Goal: Transaction & Acquisition: Download file/media

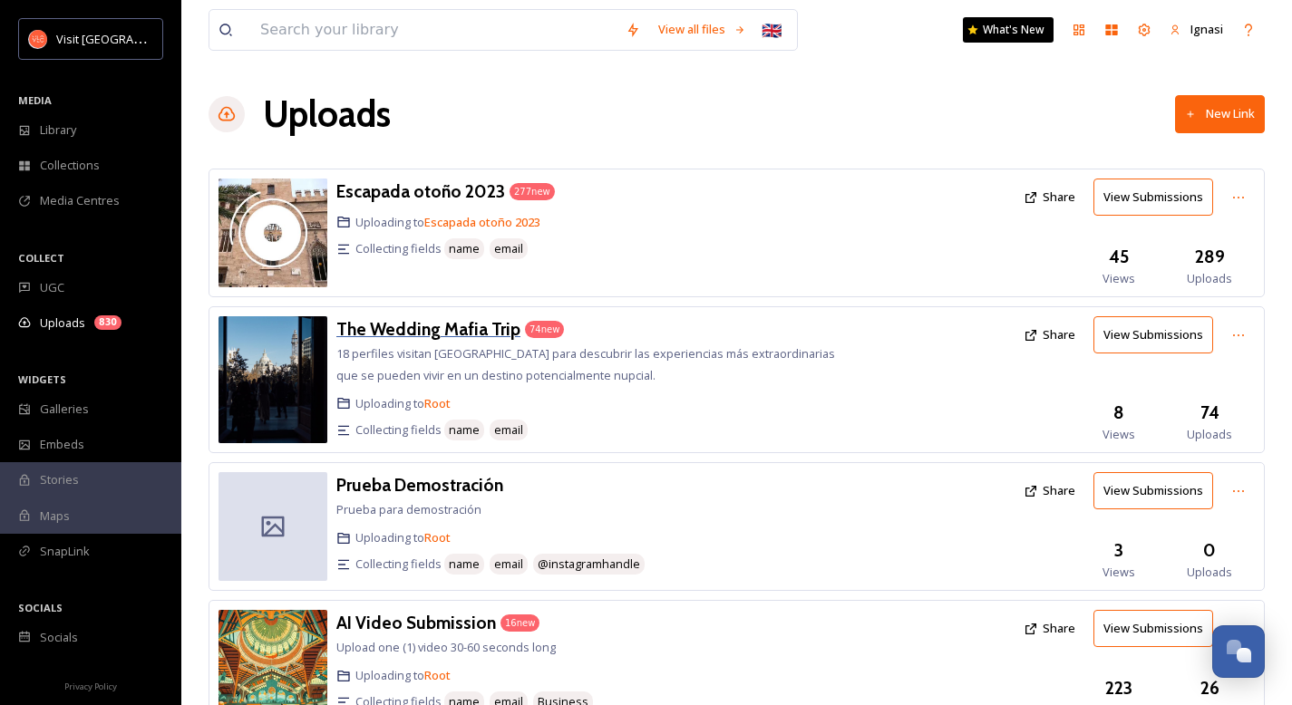
click at [422, 324] on h3 "The Wedding Mafia Trip" at bounding box center [428, 329] width 184 height 22
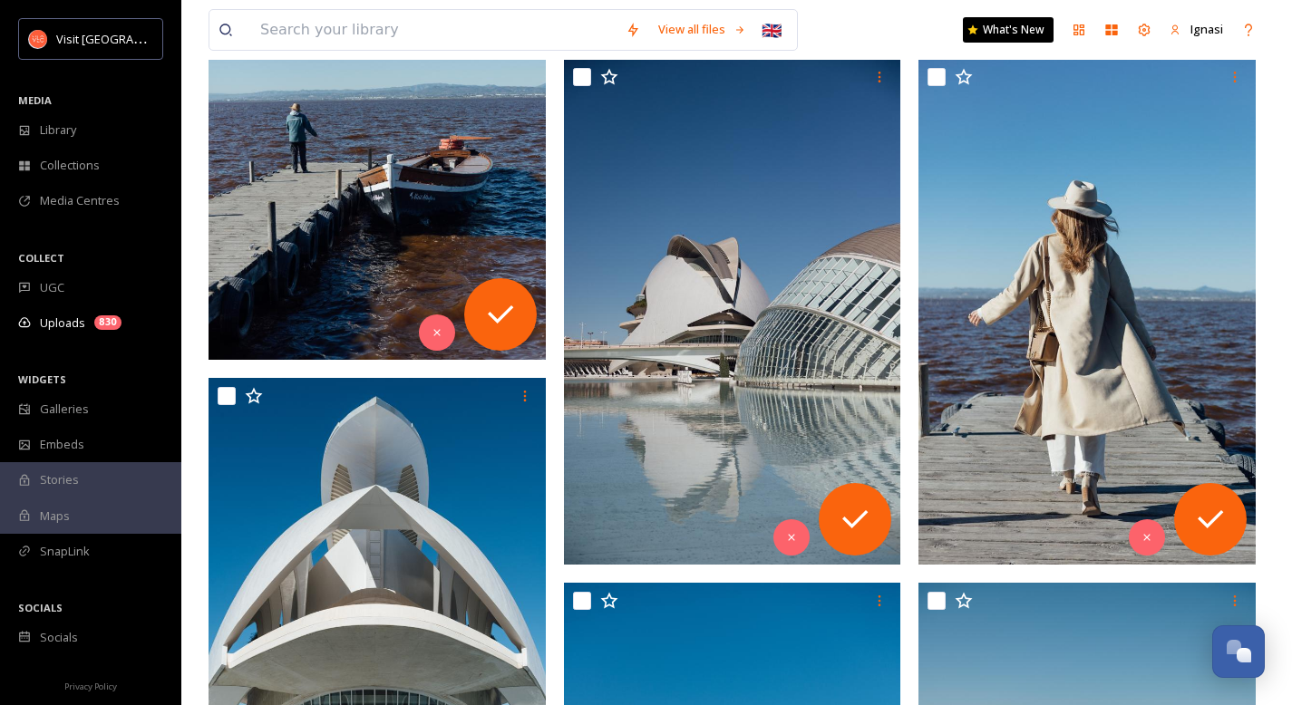
scroll to position [2803, 0]
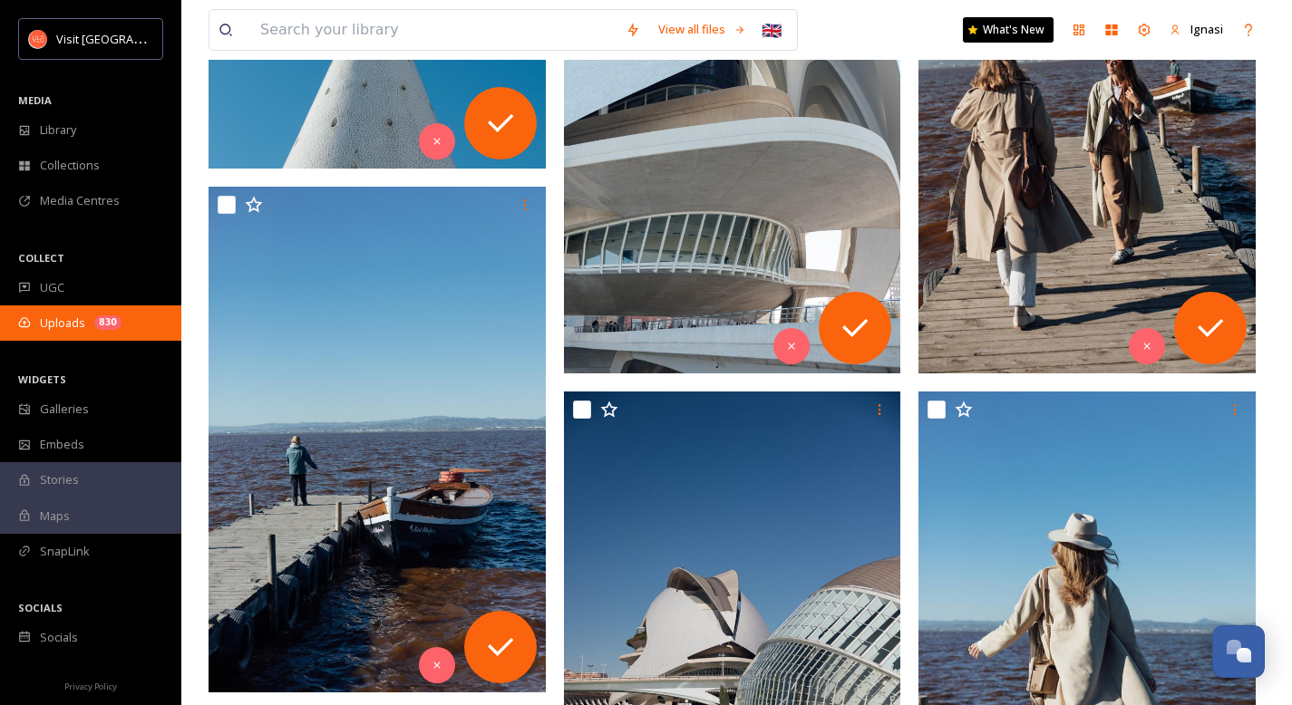
click at [54, 336] on div "Uploads 830" at bounding box center [90, 323] width 181 height 35
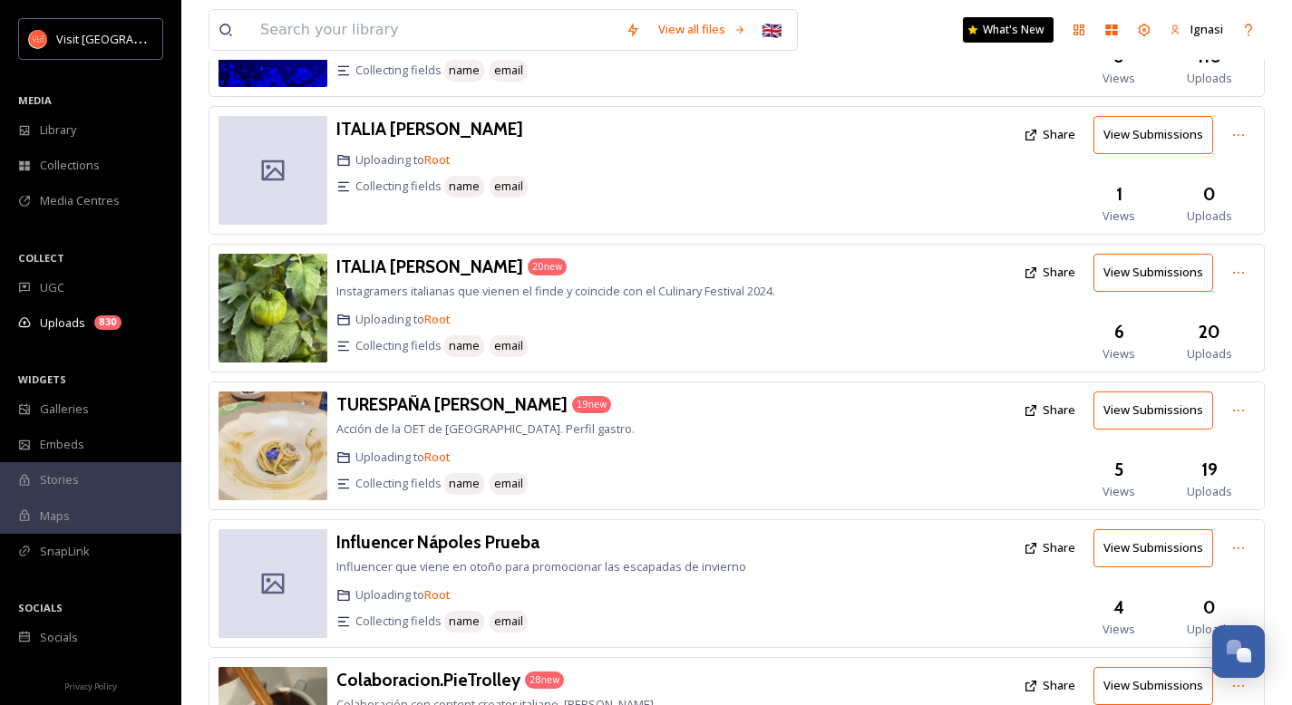
scroll to position [927, 0]
click at [452, 255] on h3 "ITALIA [PERSON_NAME]" at bounding box center [429, 266] width 187 height 22
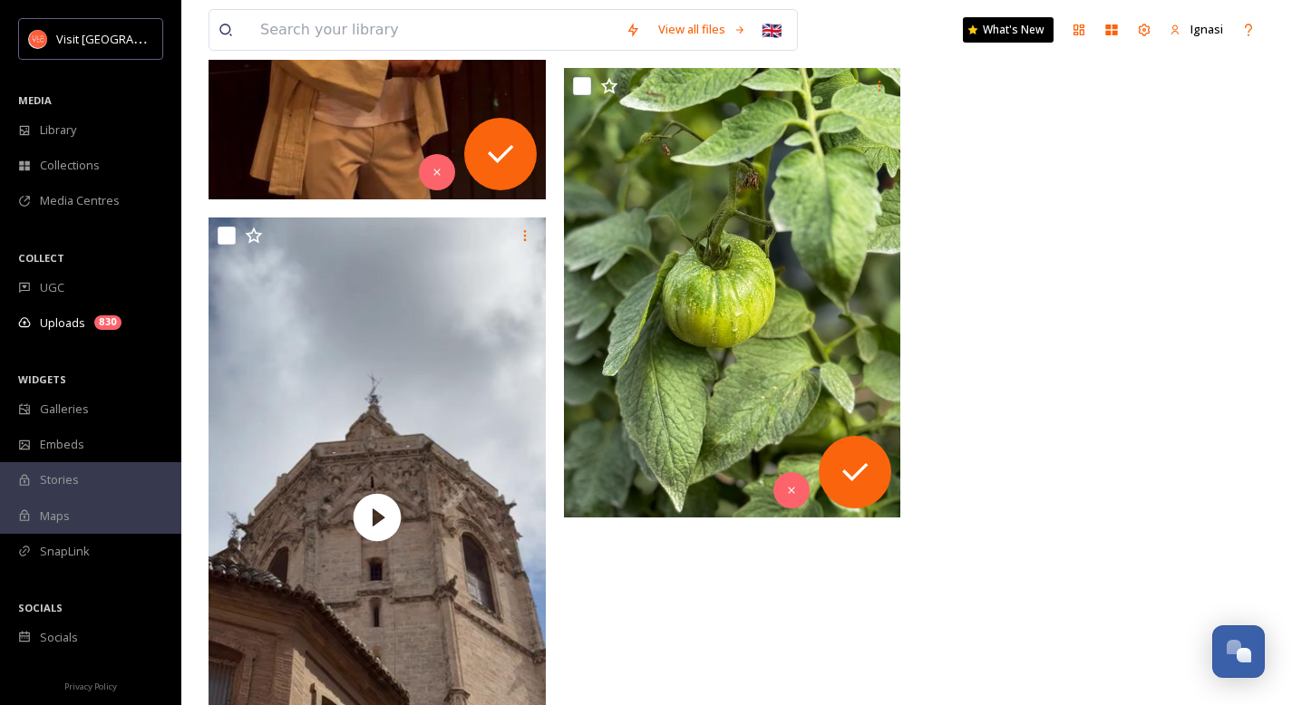
scroll to position [4002, 0]
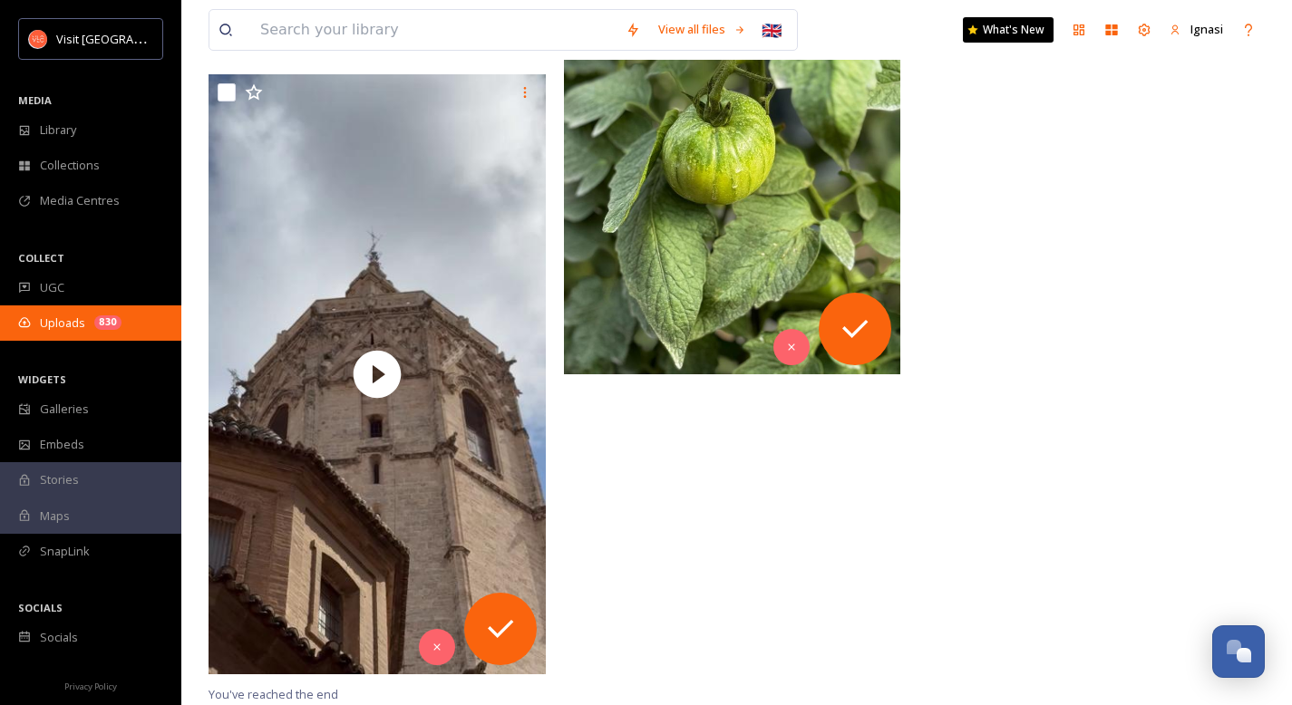
click at [114, 325] on div "830" at bounding box center [107, 322] width 27 height 15
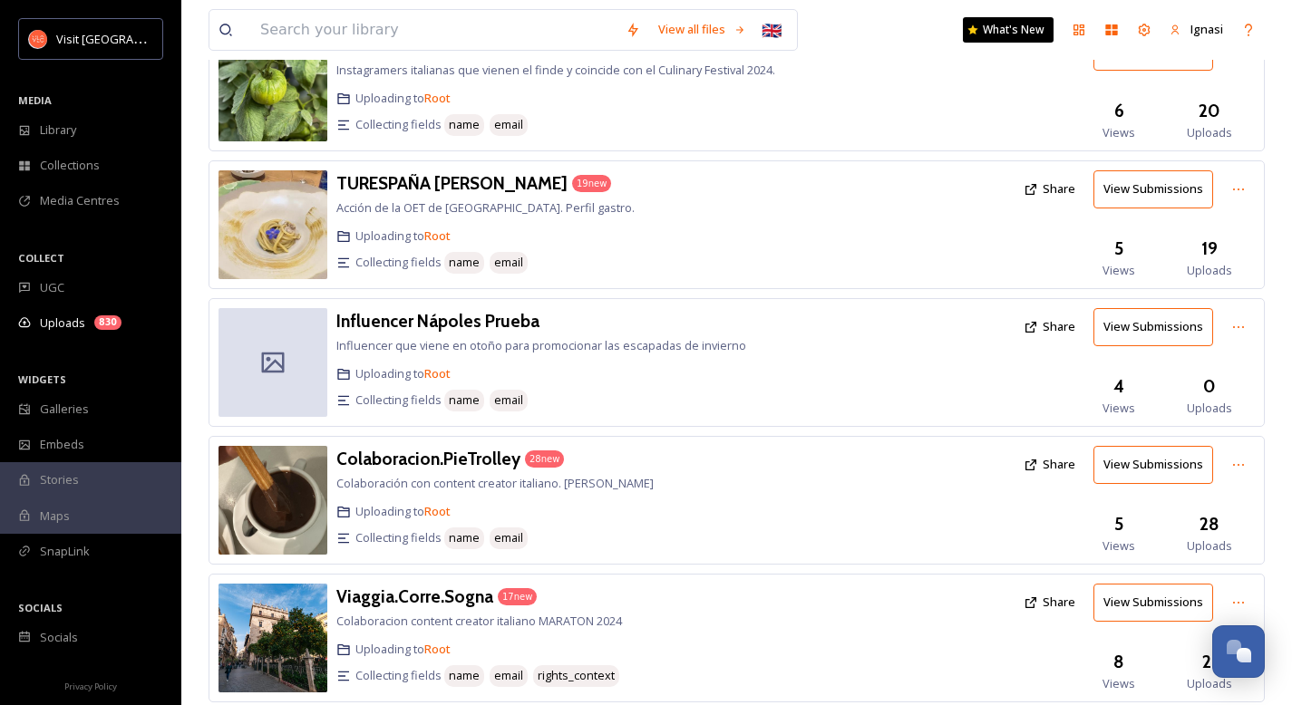
scroll to position [1216, 0]
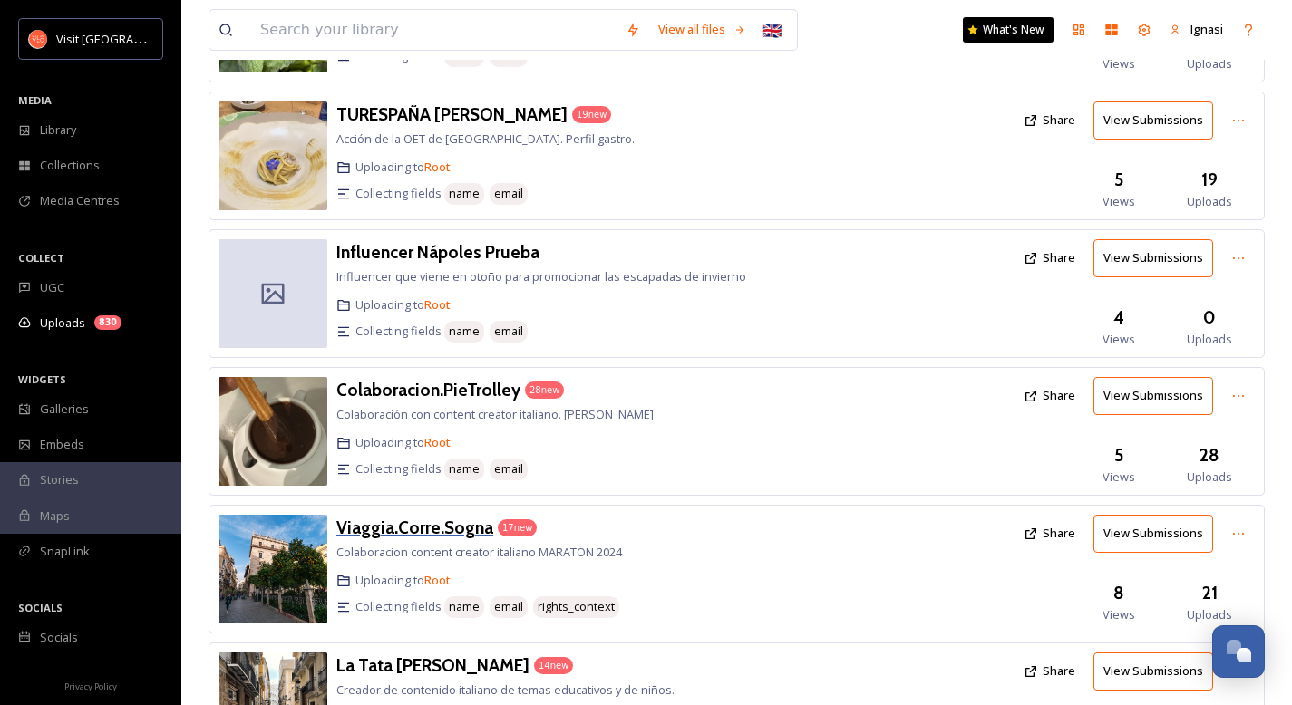
click at [440, 517] on h3 "Viaggia.Corre.Sogna" at bounding box center [414, 528] width 157 height 22
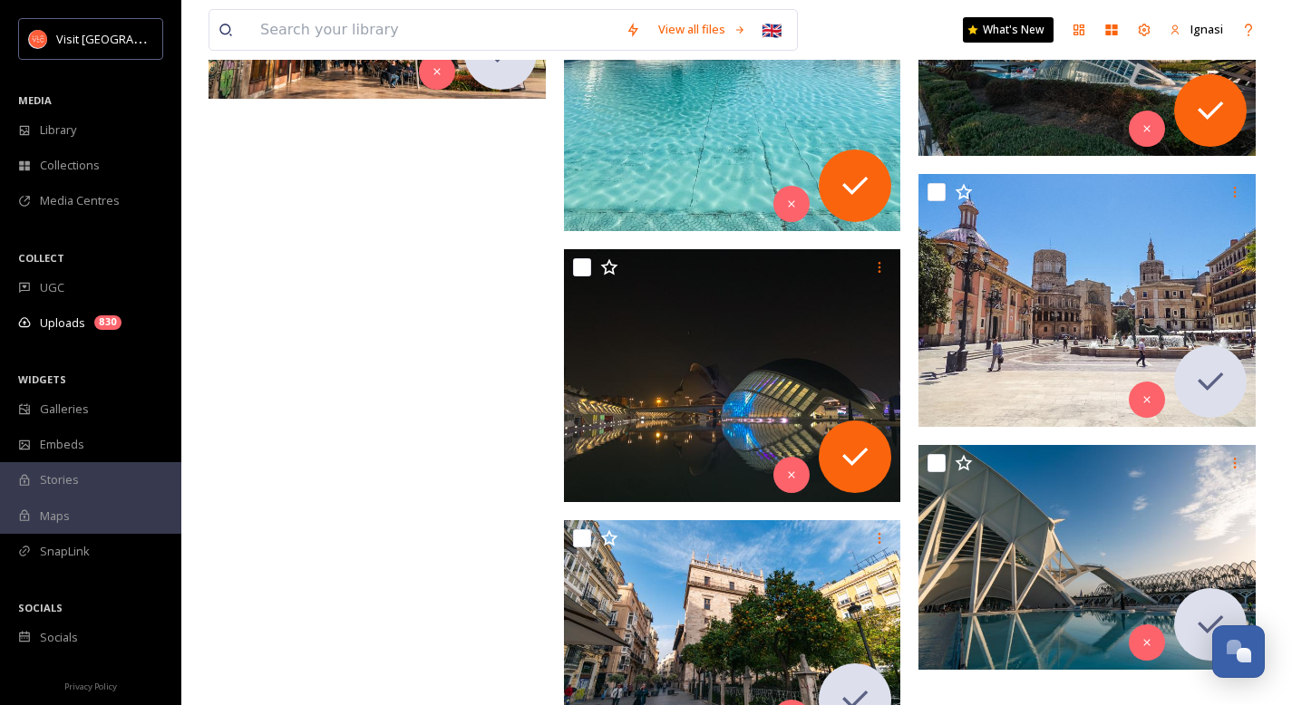
scroll to position [2484, 0]
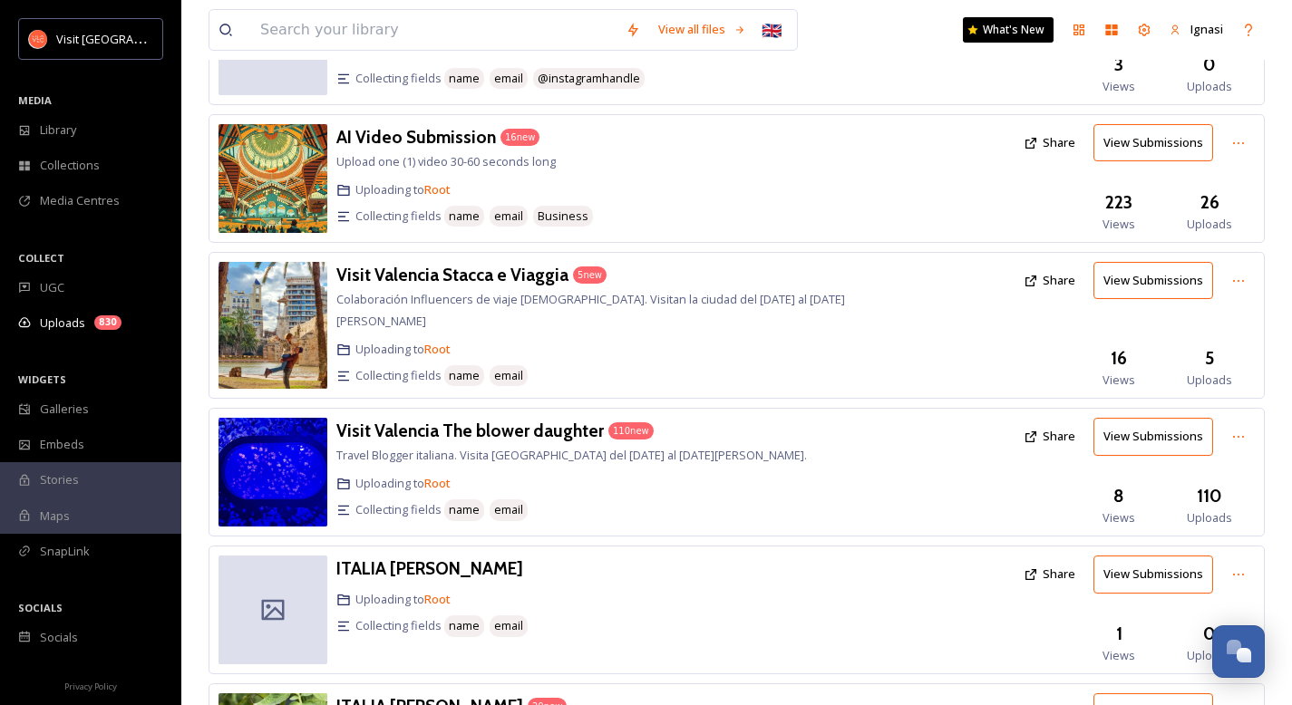
scroll to position [653, 0]
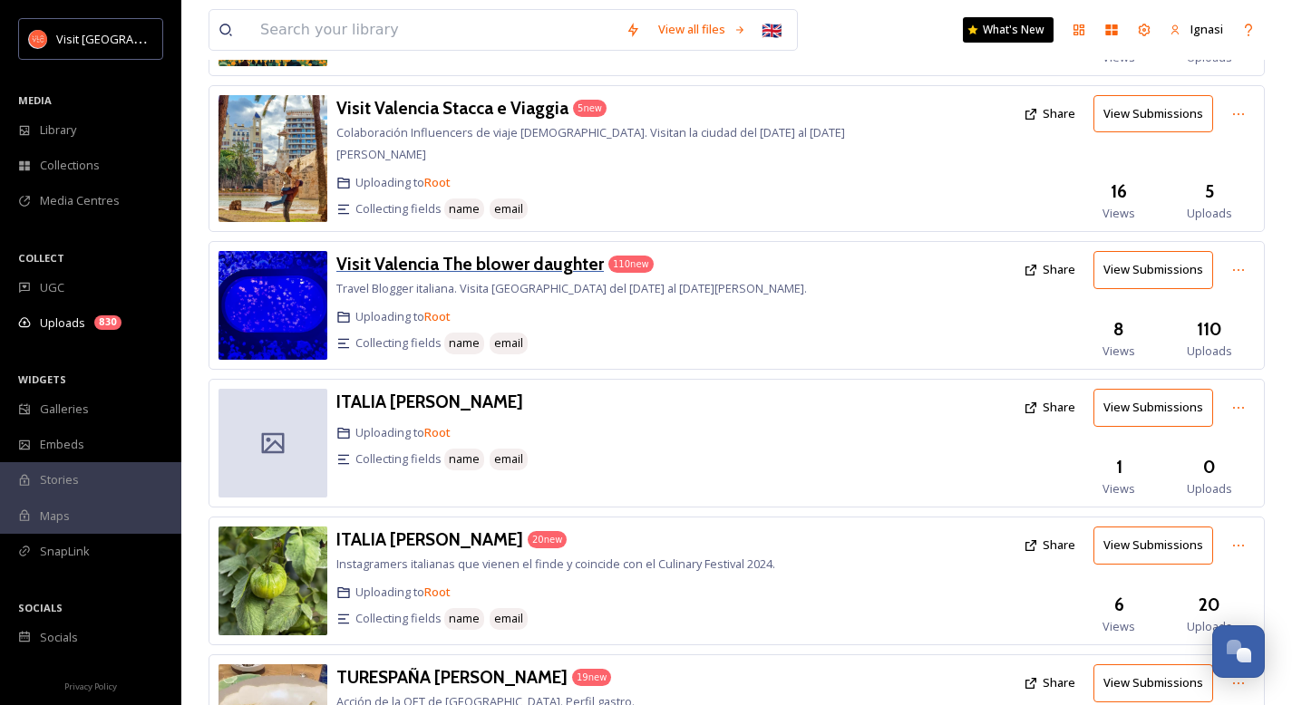
click at [411, 253] on h3 "Visit Valencia The blower daughter" at bounding box center [469, 264] width 267 height 22
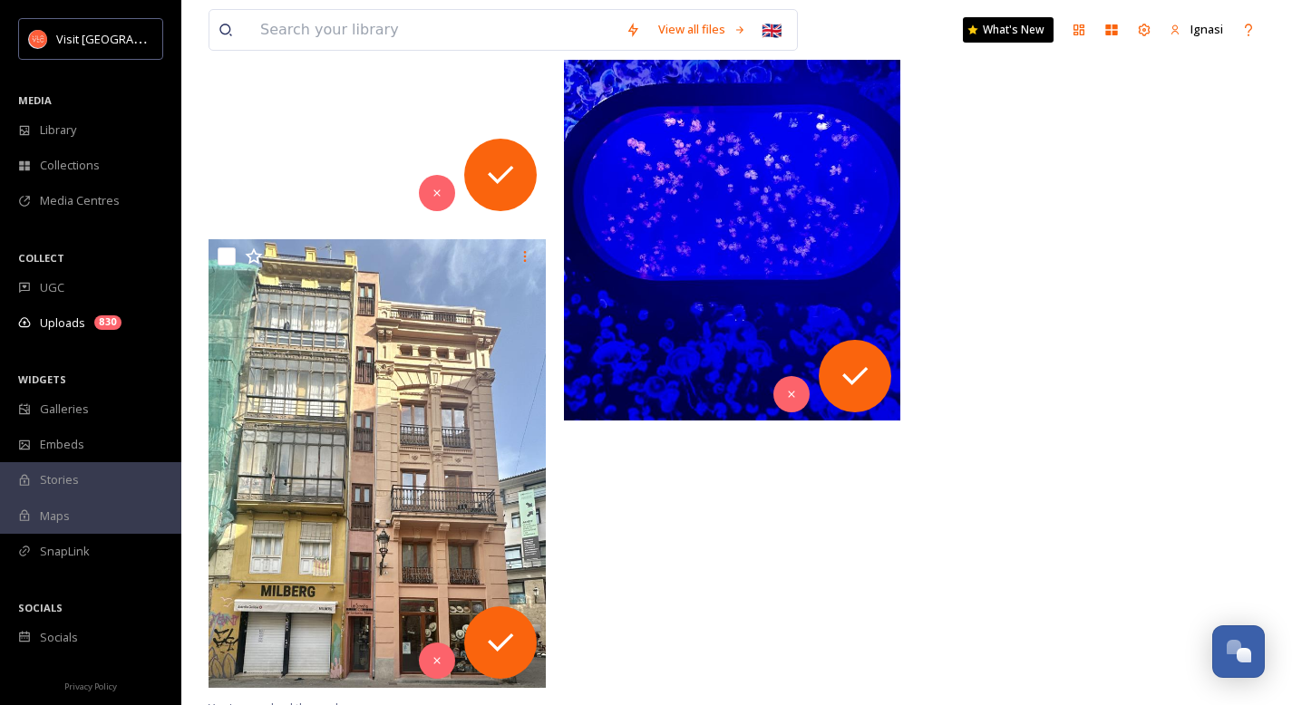
scroll to position [17616, 0]
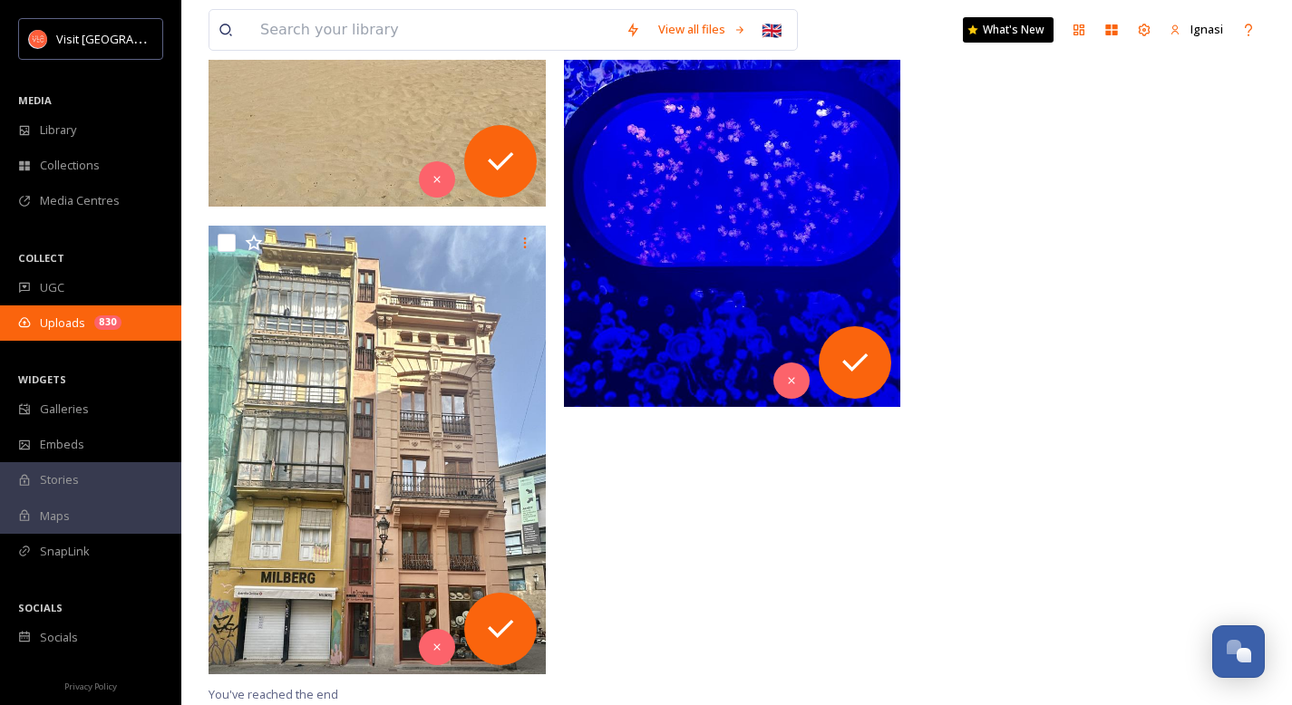
click at [82, 321] on span "Uploads" at bounding box center [62, 323] width 45 height 17
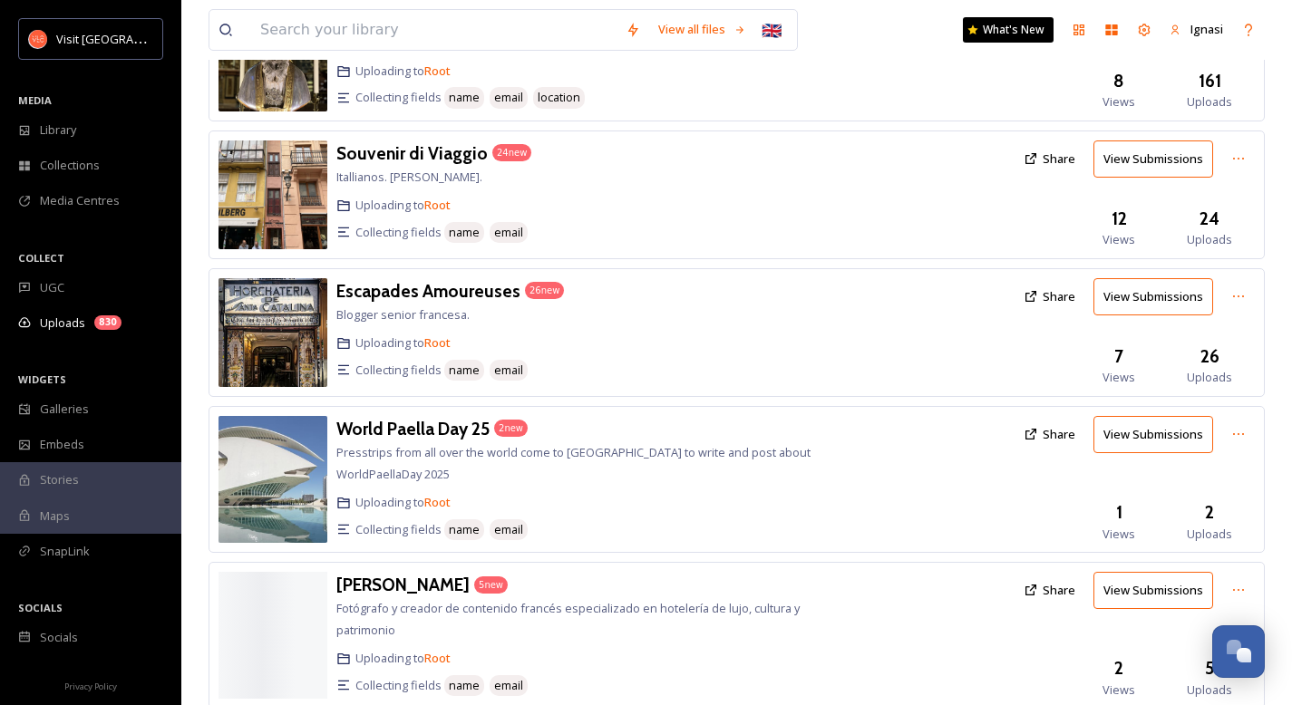
scroll to position [2733, 0]
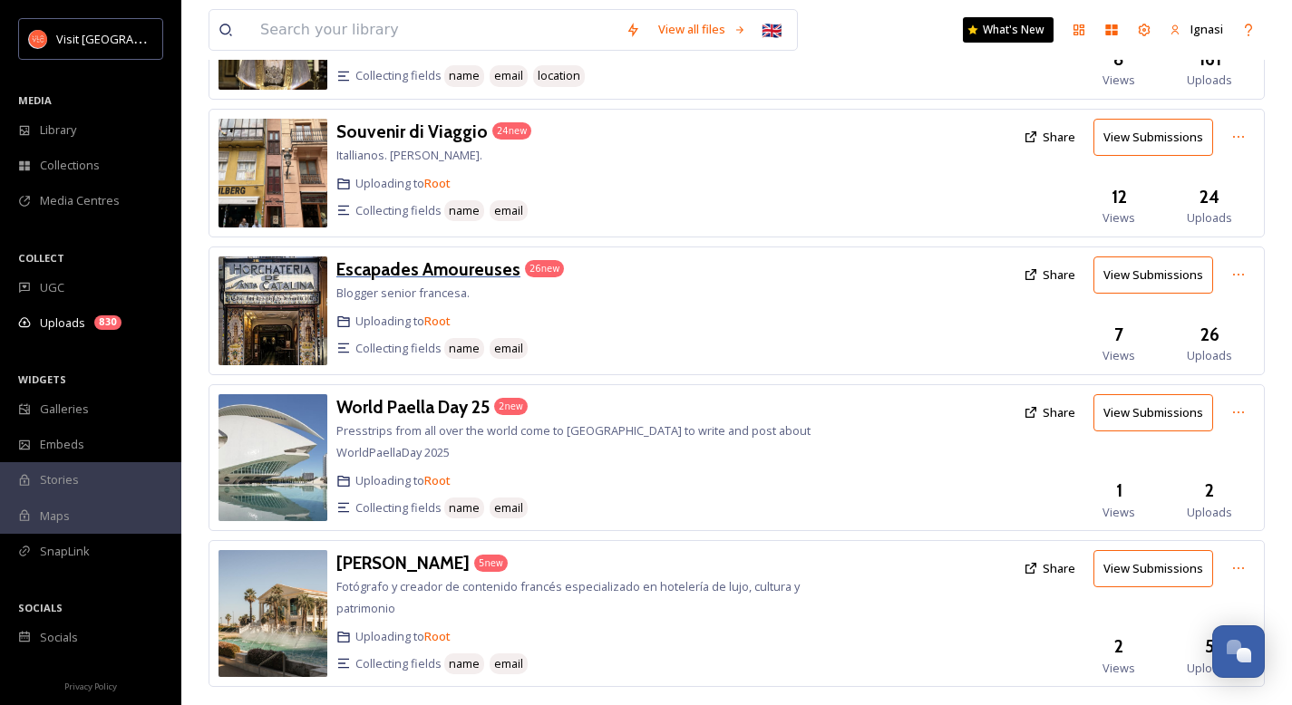
click at [410, 258] on h3 "Escapades Amoureuses" at bounding box center [428, 269] width 184 height 22
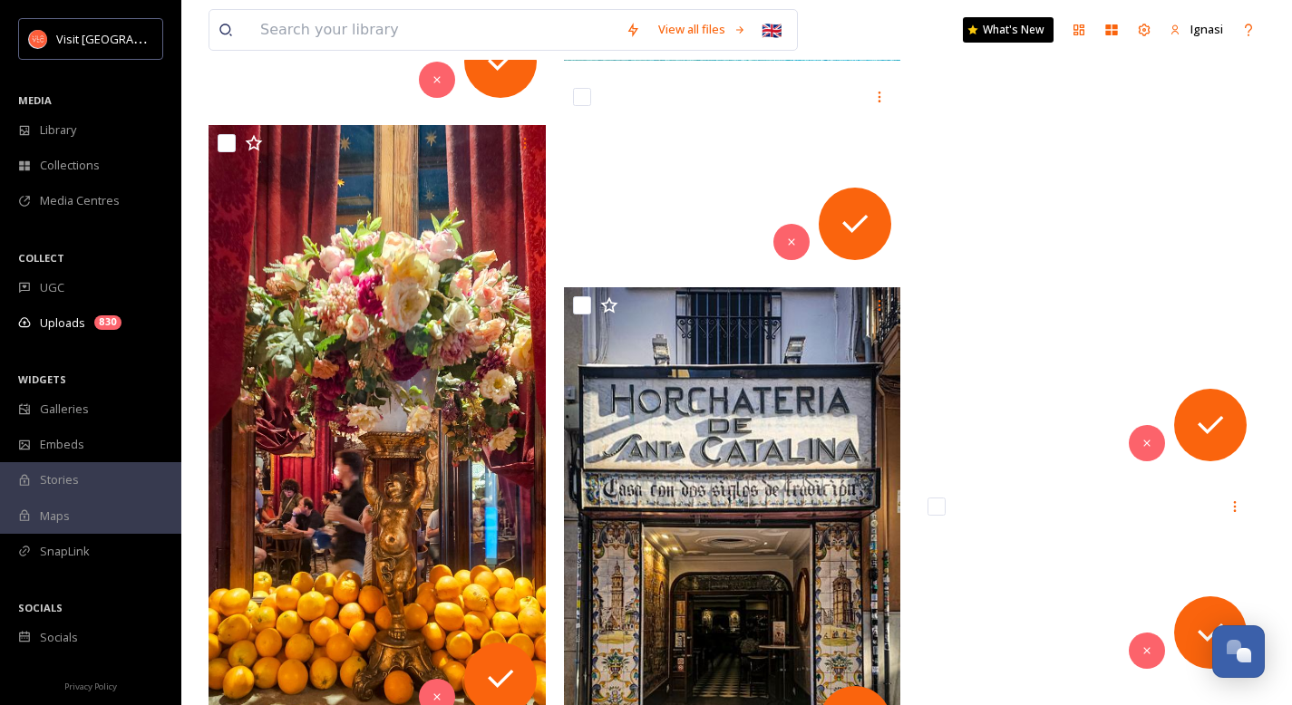
scroll to position [3303, 0]
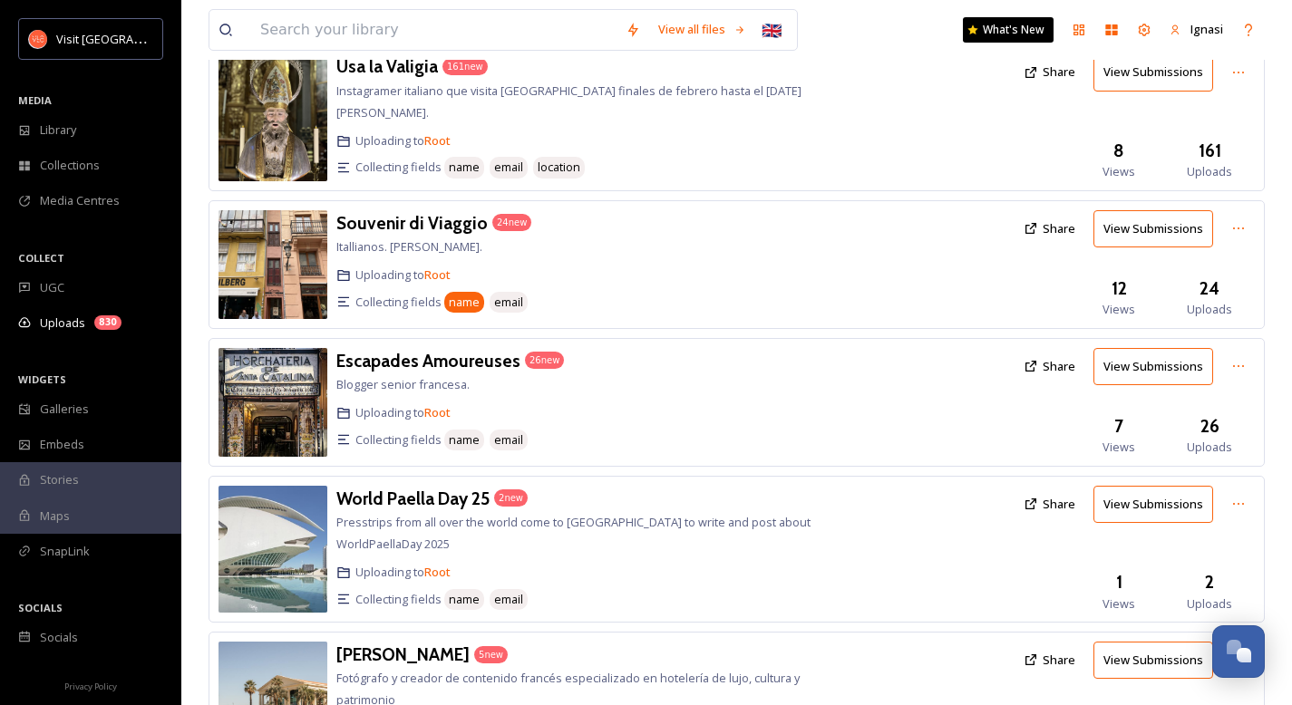
scroll to position [2671, 0]
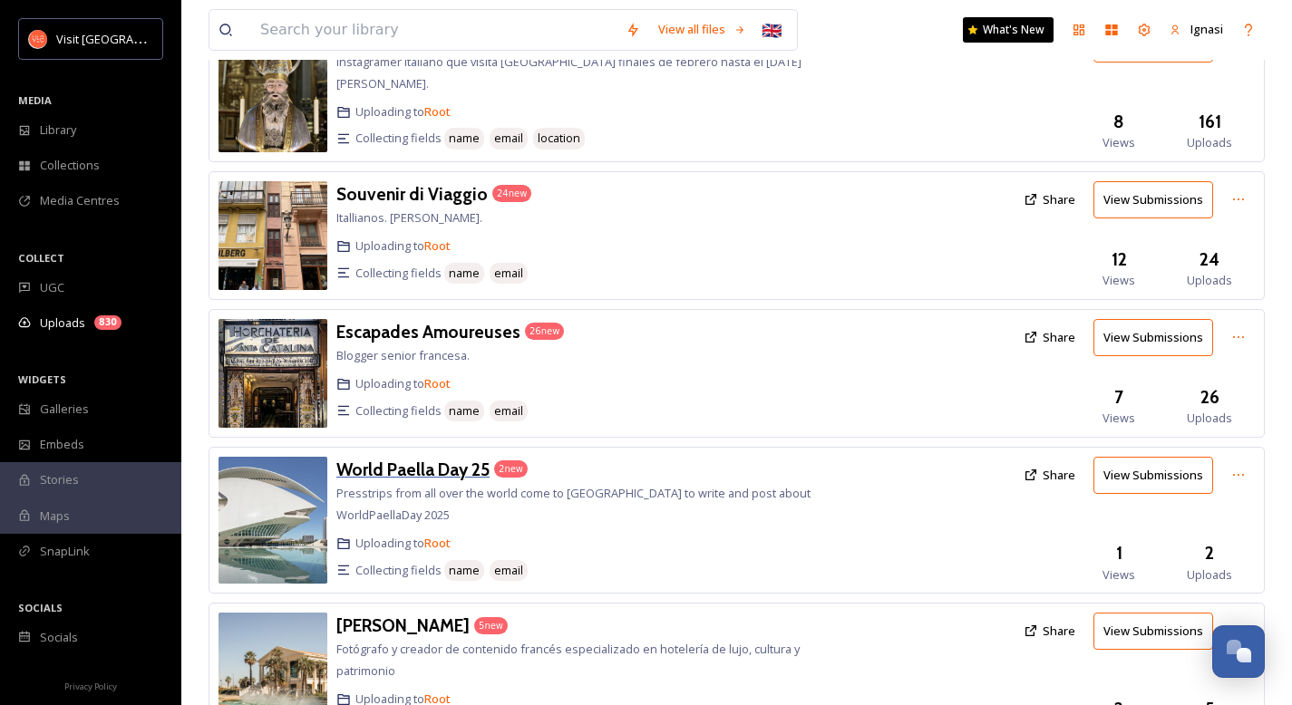
click at [434, 459] on h3 "World Paella Day 25" at bounding box center [412, 470] width 153 height 22
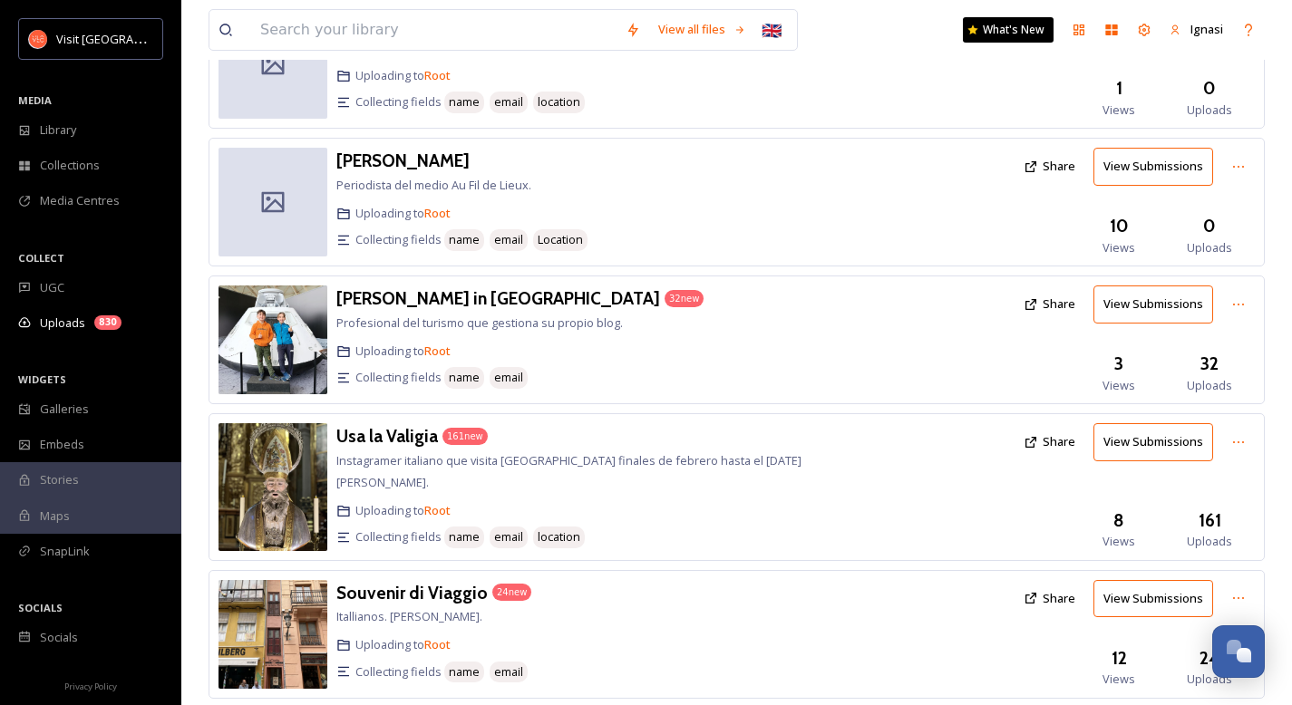
scroll to position [2273, 0]
click at [383, 424] on h3 "Usa la Valigia" at bounding box center [387, 435] width 102 height 22
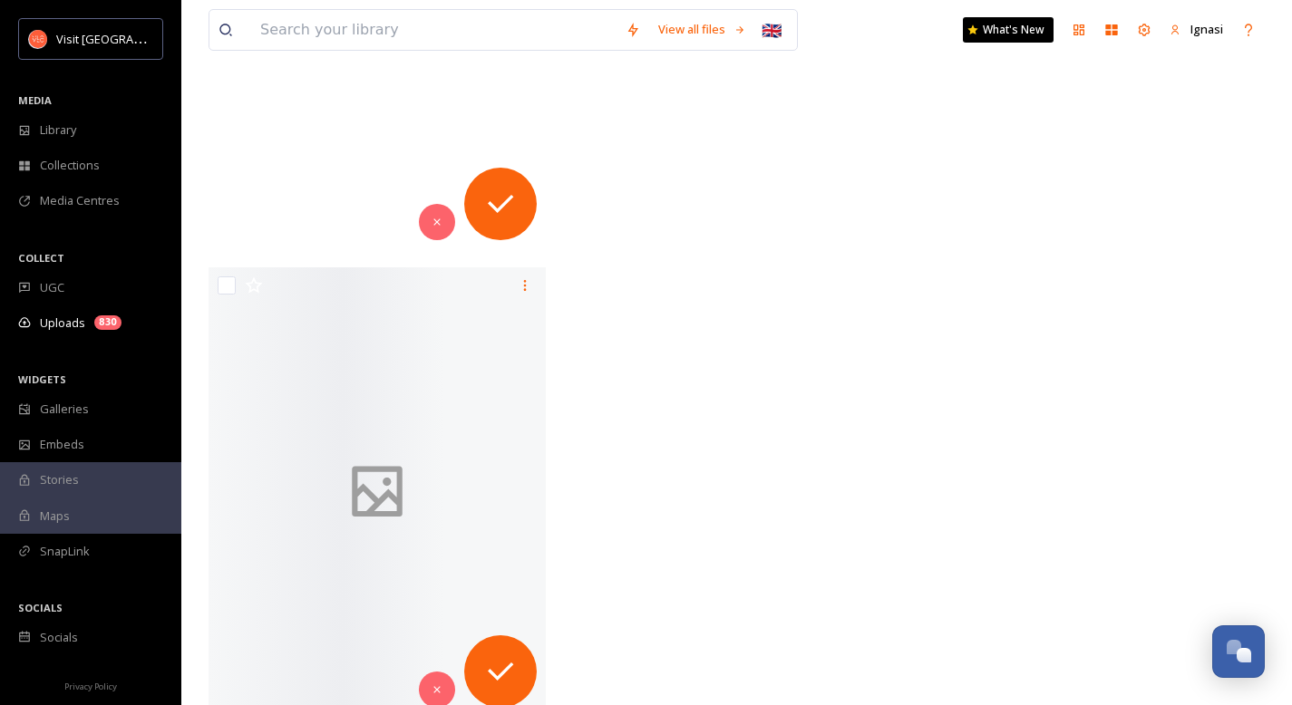
scroll to position [19574, 0]
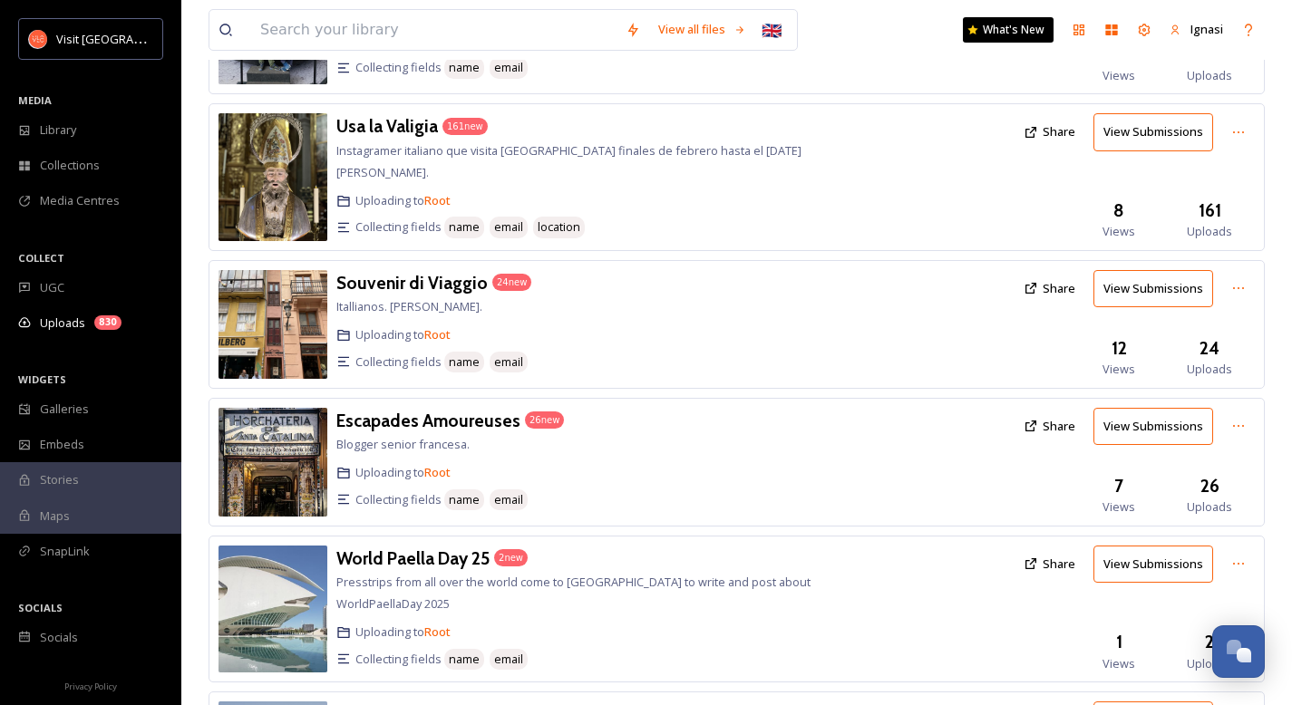
scroll to position [2567, 0]
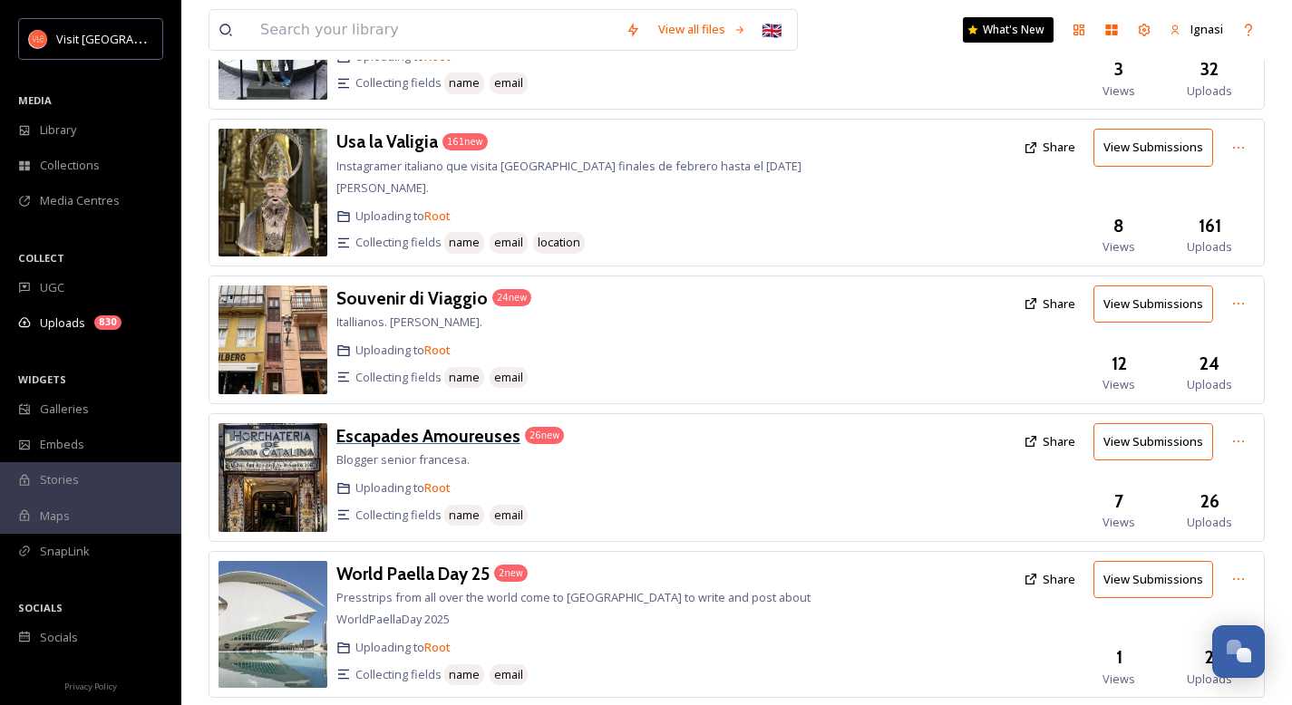
click at [421, 425] on h3 "Escapades Amoureuses" at bounding box center [428, 436] width 184 height 22
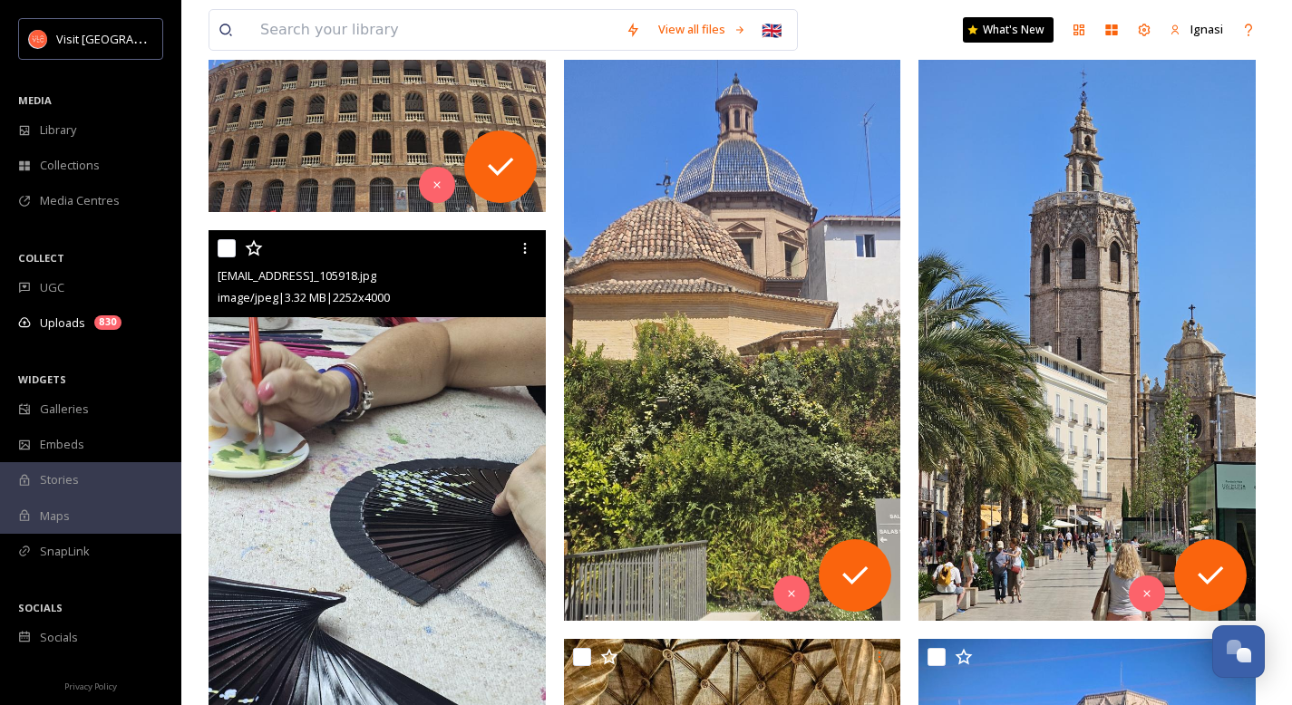
scroll to position [351, 0]
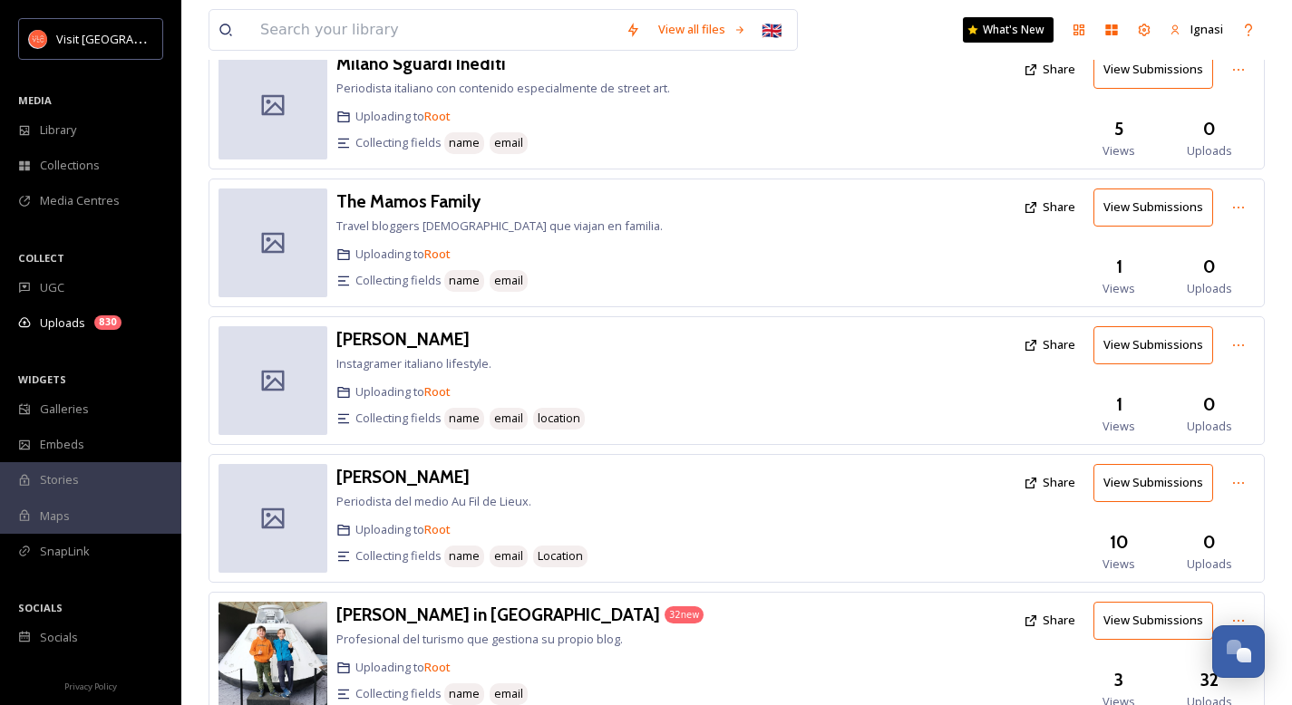
scroll to position [2004, 0]
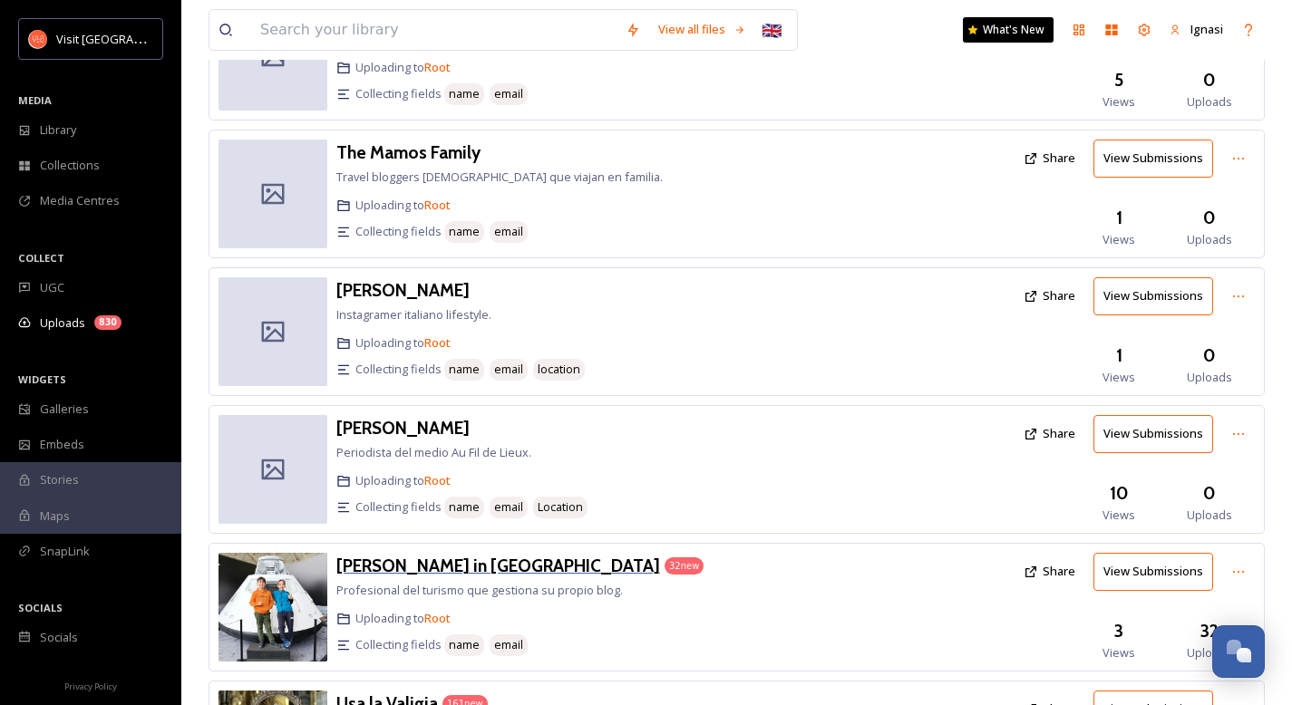
click at [412, 555] on h3 "[PERSON_NAME] in [GEOGRAPHIC_DATA]" at bounding box center [498, 566] width 324 height 22
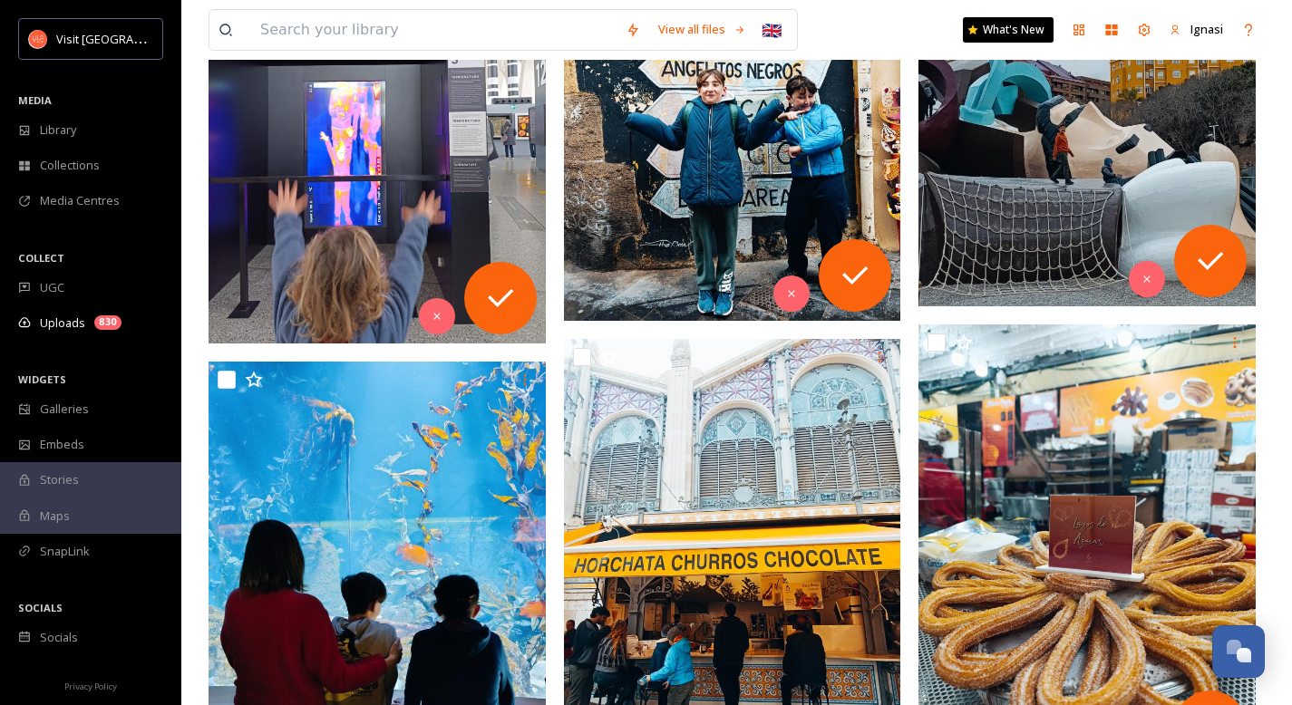
scroll to position [4335, 0]
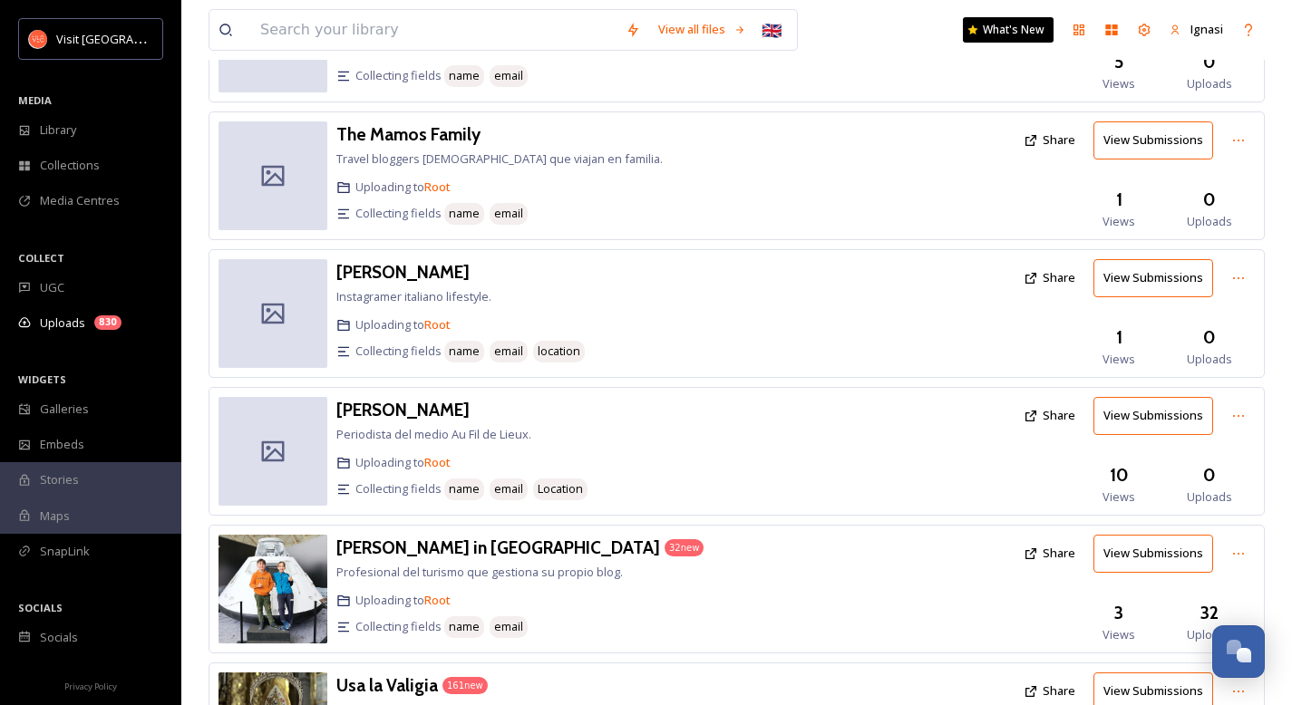
scroll to position [2094, 0]
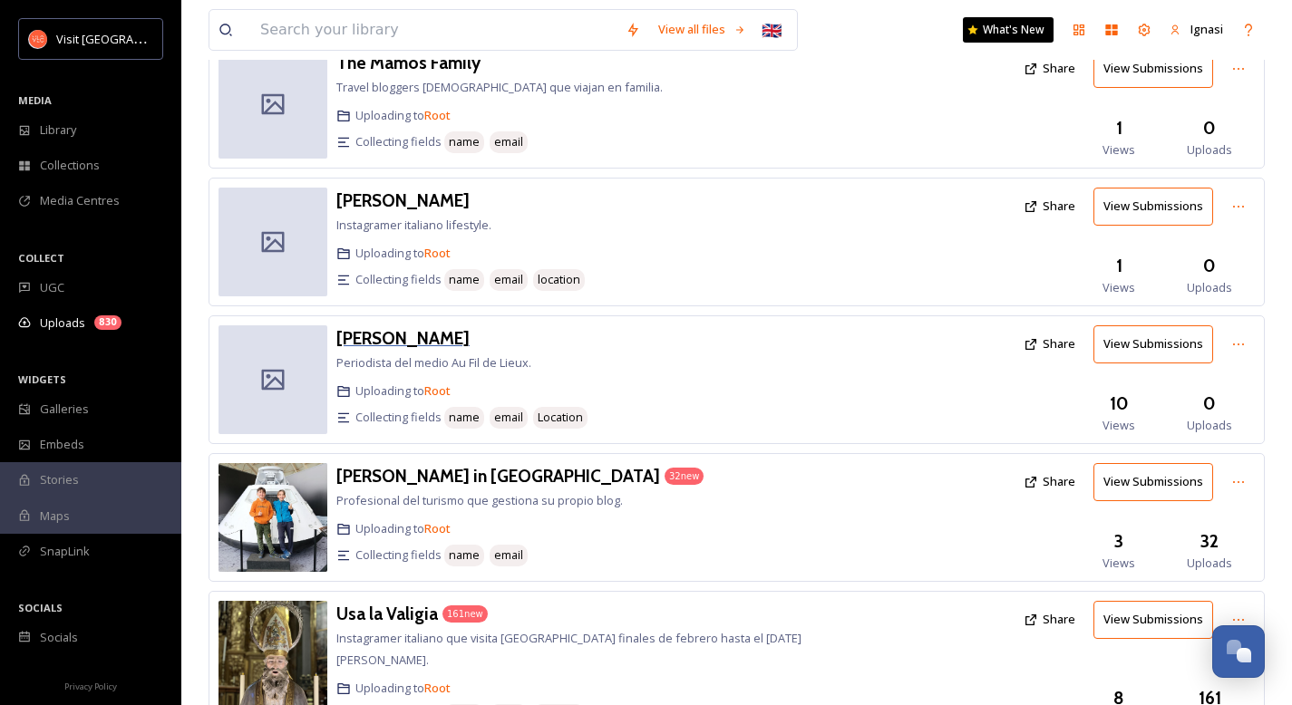
click at [382, 327] on h3 "[PERSON_NAME]" at bounding box center [402, 338] width 133 height 22
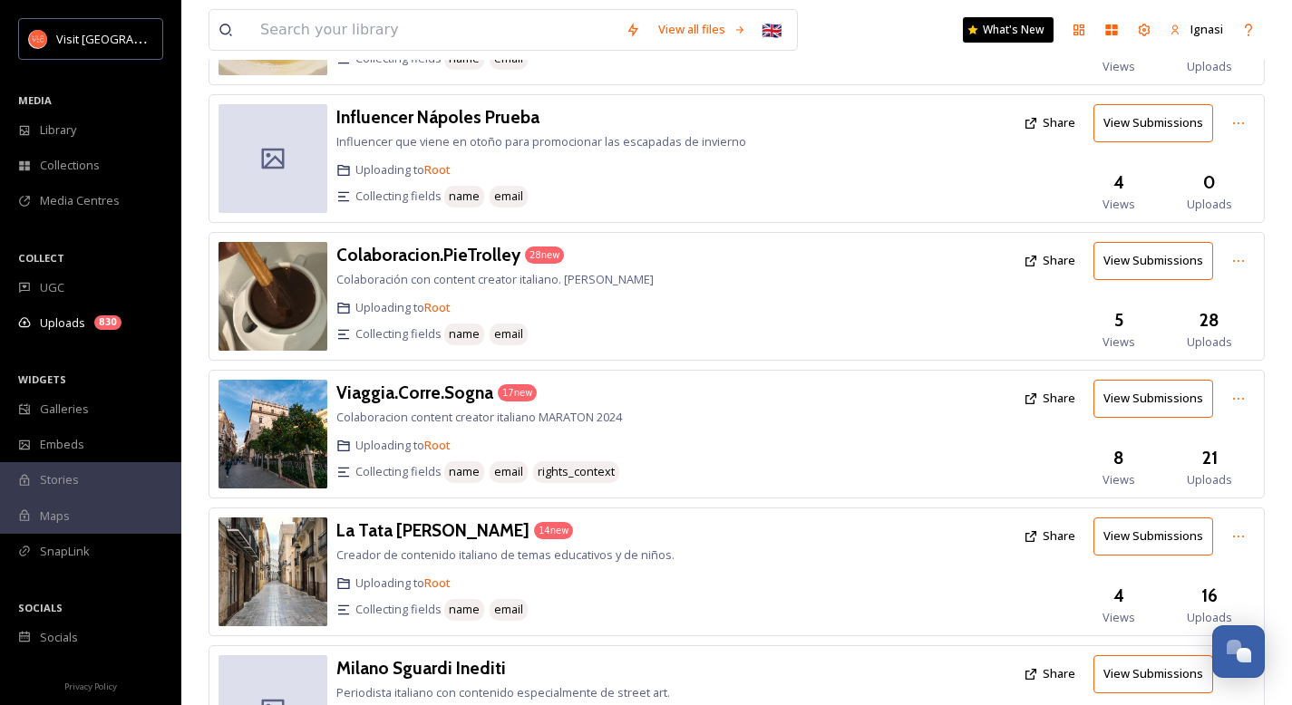
scroll to position [1369, 0]
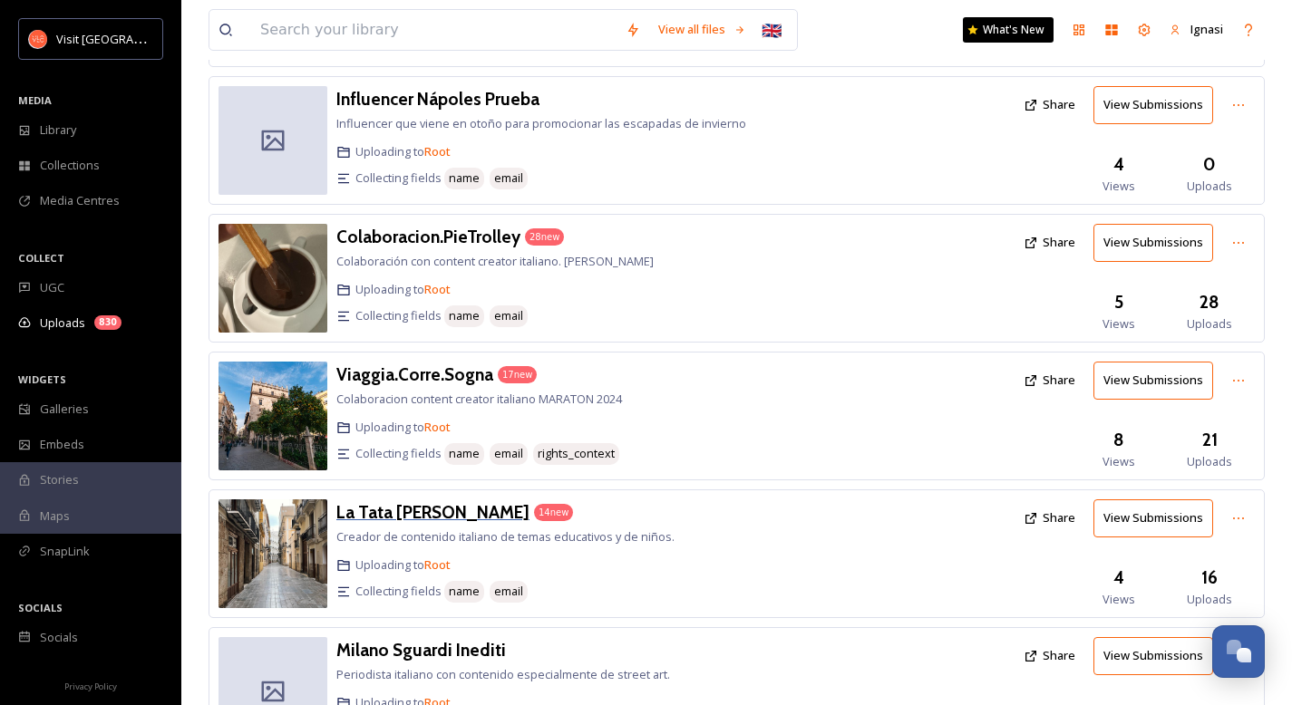
click at [435, 501] on h3 "La Tata [PERSON_NAME]" at bounding box center [432, 512] width 193 height 22
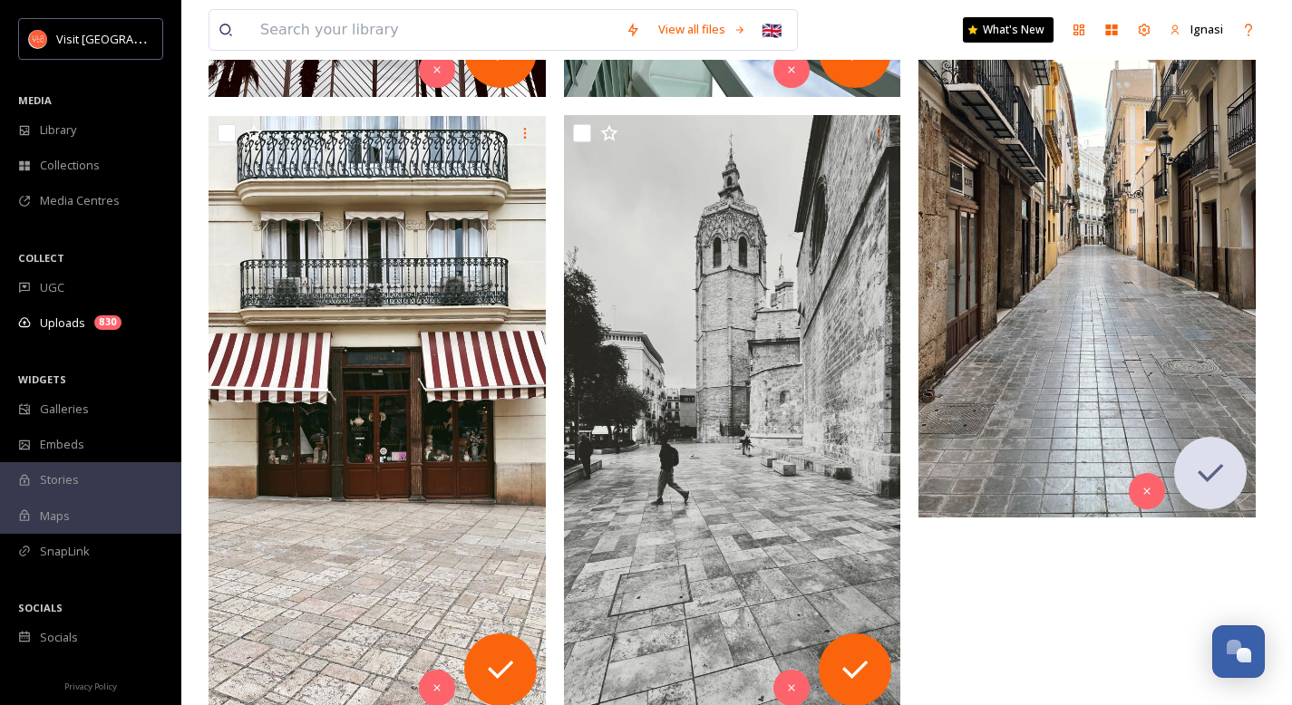
scroll to position [2574, 0]
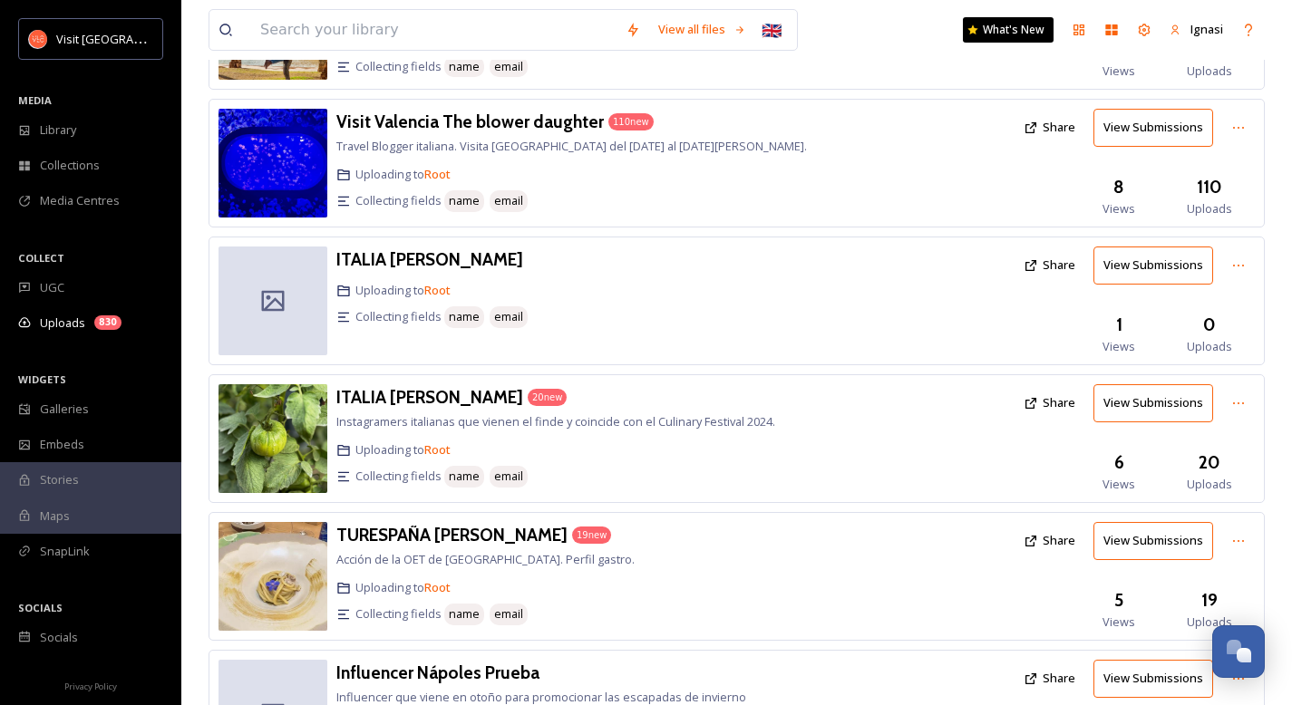
scroll to position [796, 0]
click at [402, 385] on h3 "ITALIA [PERSON_NAME]" at bounding box center [429, 396] width 187 height 22
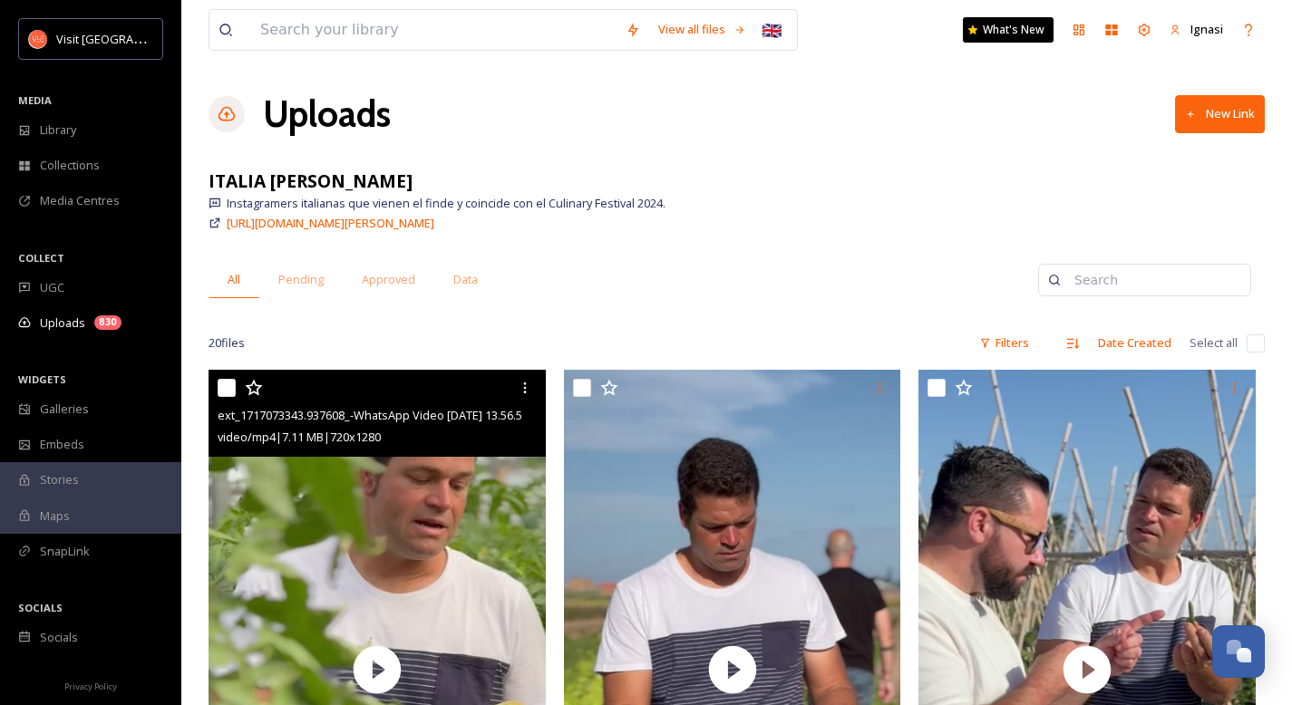
scroll to position [59, 0]
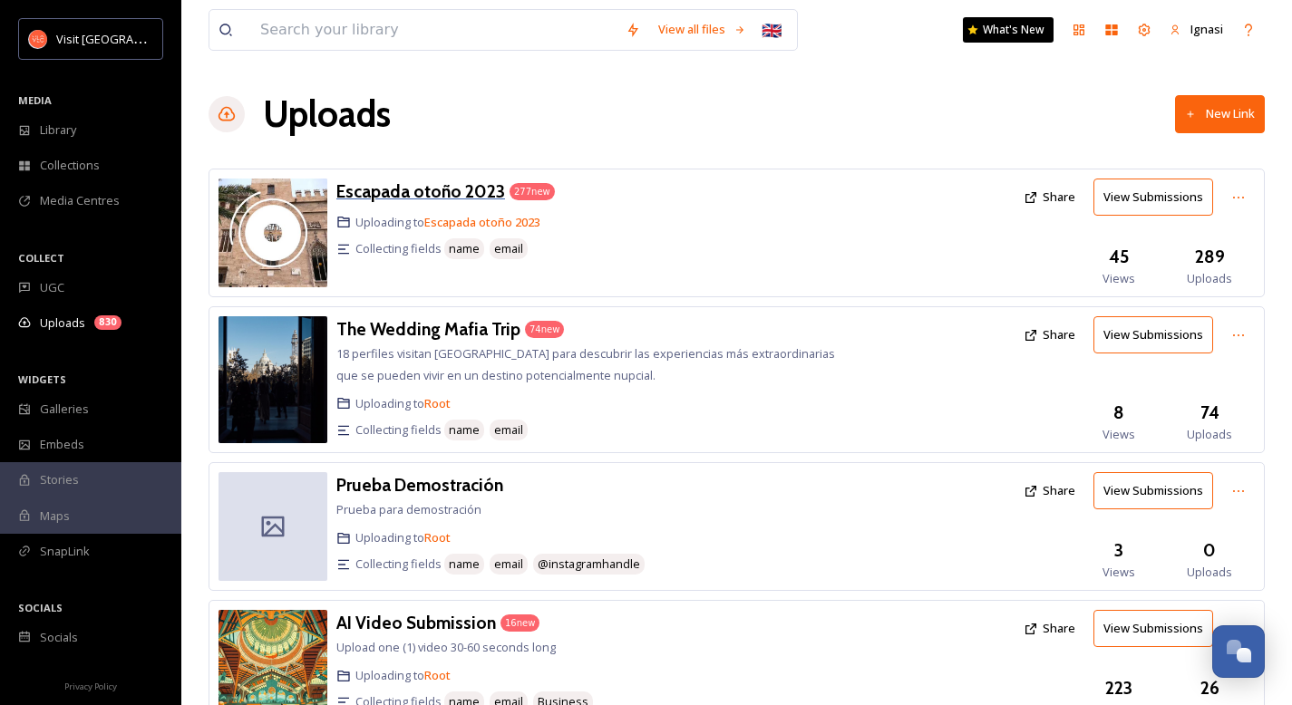
click at [368, 197] on h3 "Escapada otoño 2023" at bounding box center [420, 191] width 169 height 22
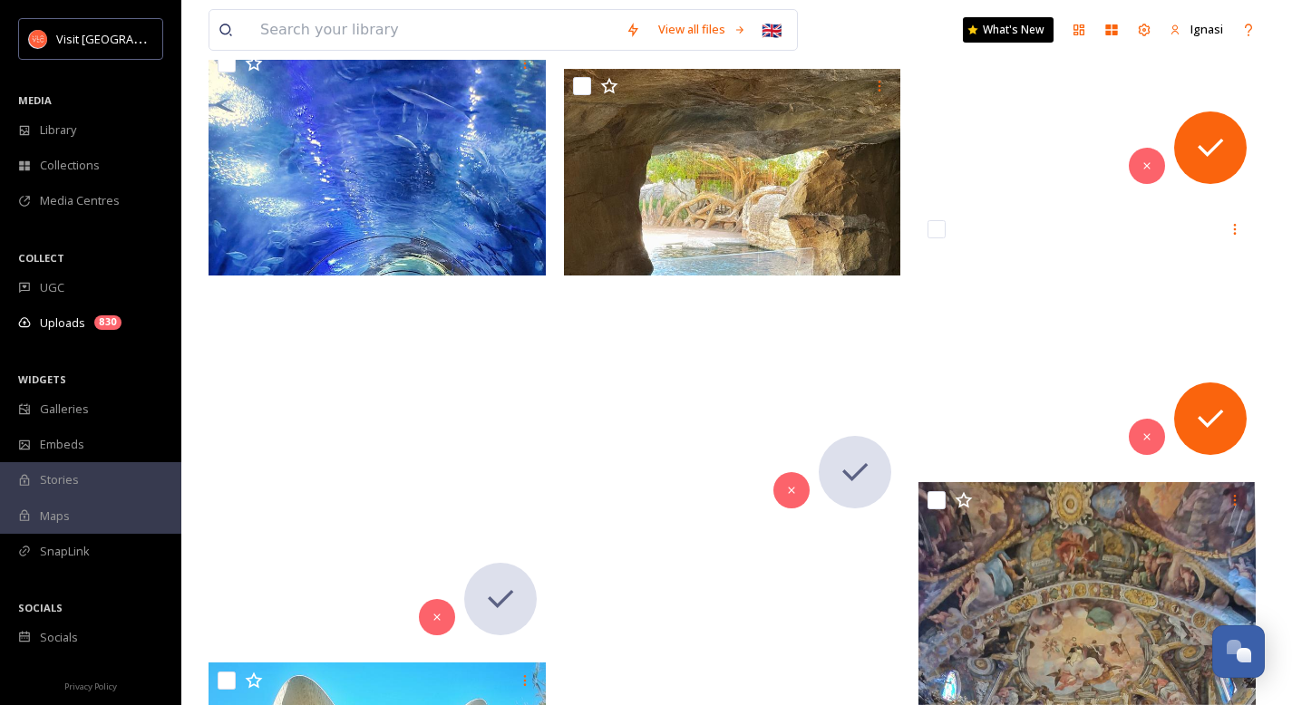
scroll to position [30257, 0]
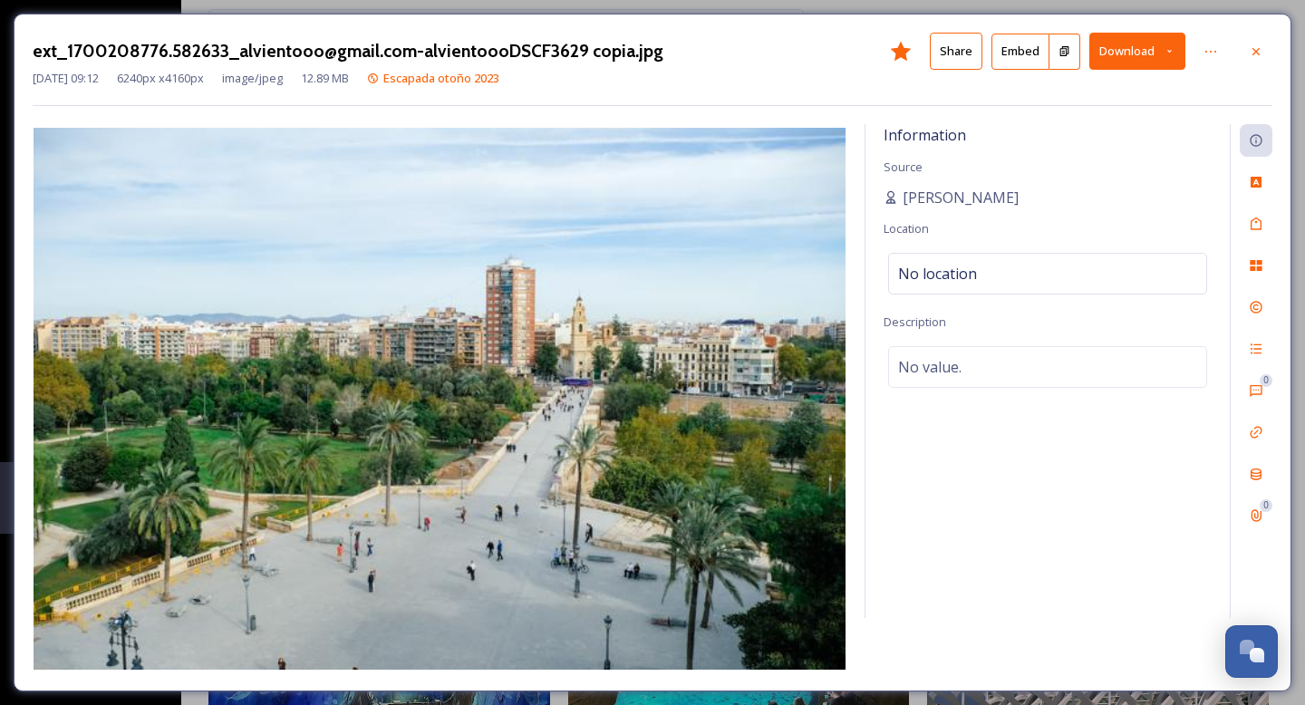
click at [958, 60] on button "Share" at bounding box center [956, 51] width 53 height 37
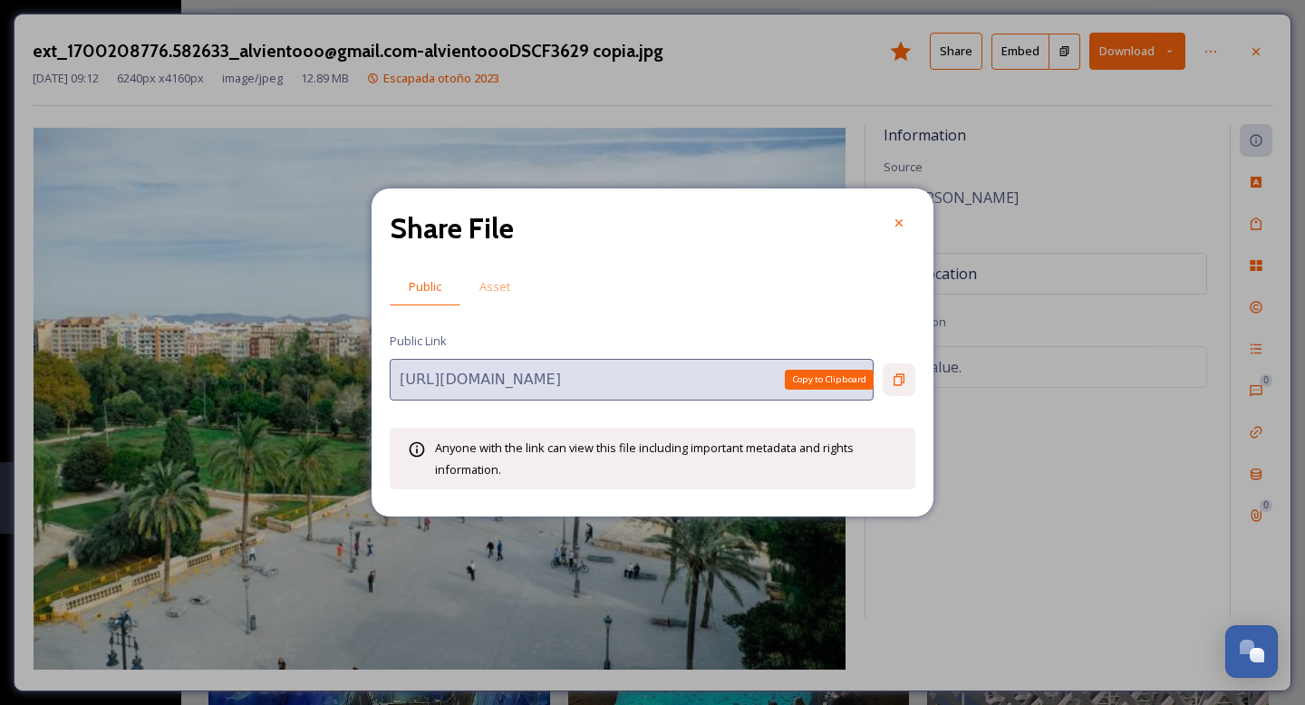
click at [901, 376] on icon at bounding box center [899, 380] width 11 height 12
click at [903, 220] on icon at bounding box center [899, 223] width 15 height 15
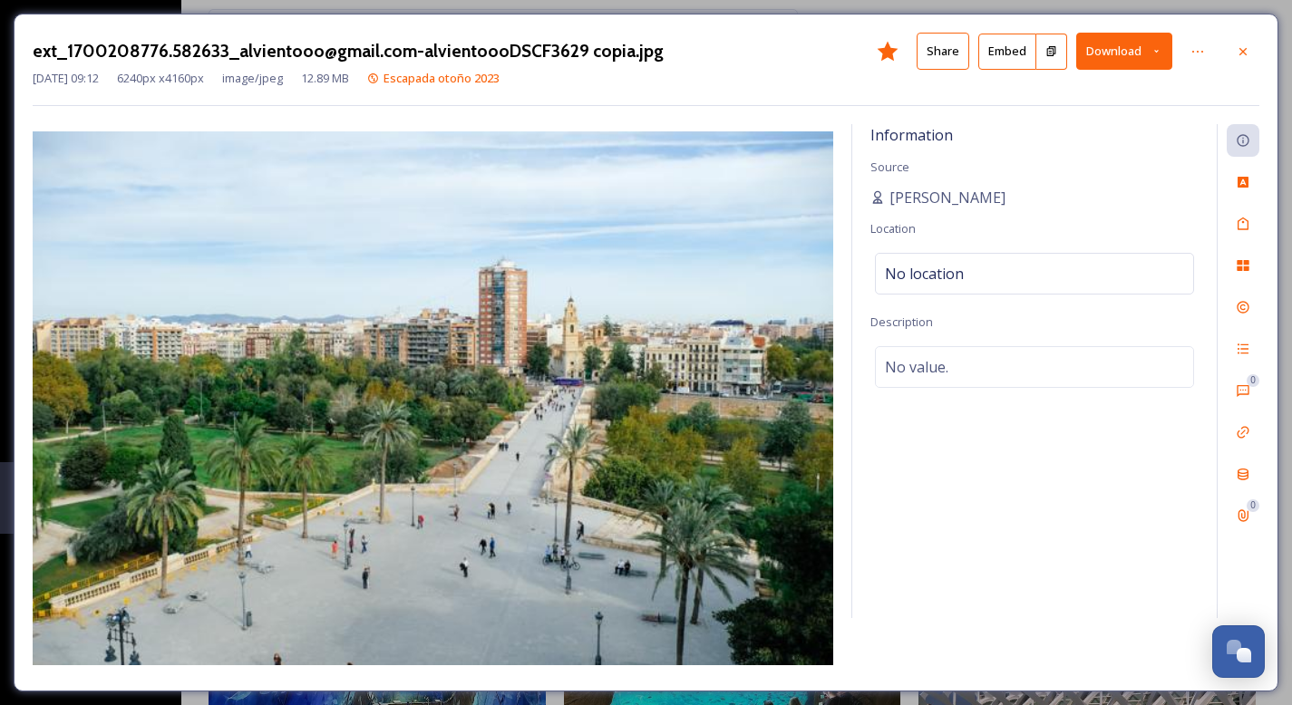
click at [1114, 52] on button "Download" at bounding box center [1124, 51] width 96 height 37
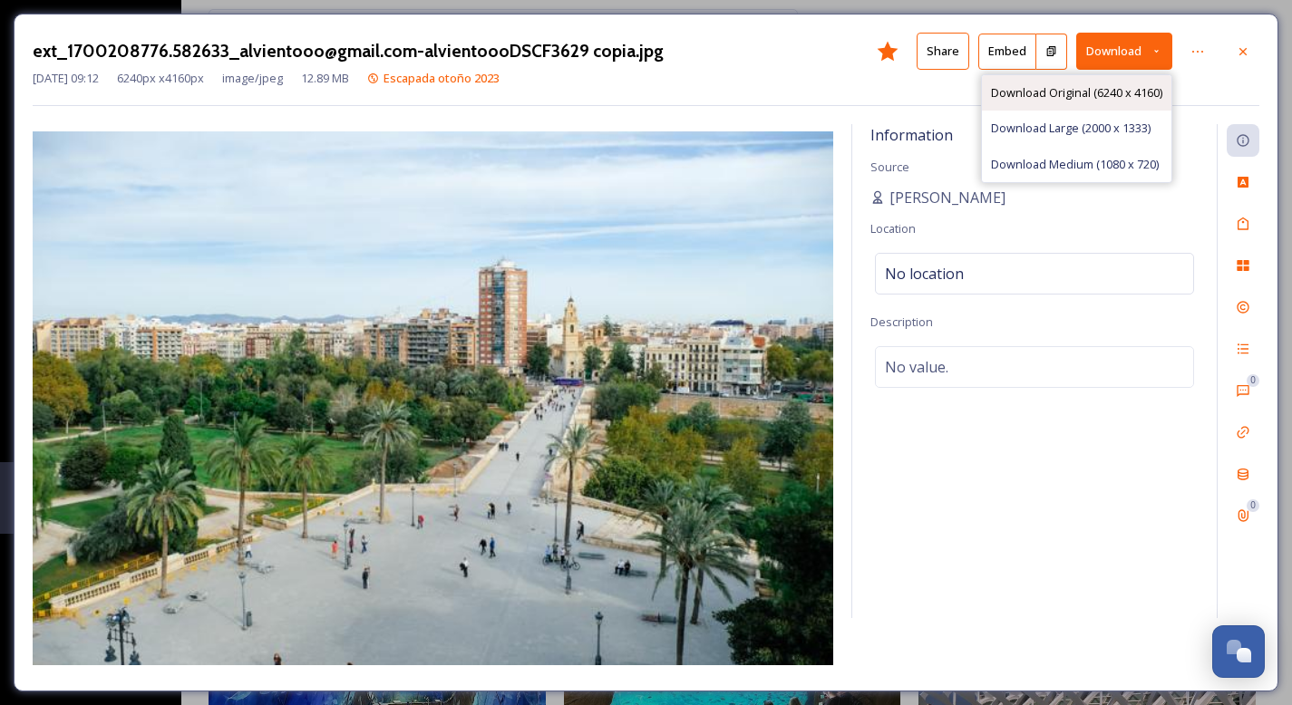
click at [1072, 95] on span "Download Original (6240 x 4160)" at bounding box center [1076, 92] width 171 height 17
